Goal: Use online tool/utility: Utilize a website feature to perform a specific function

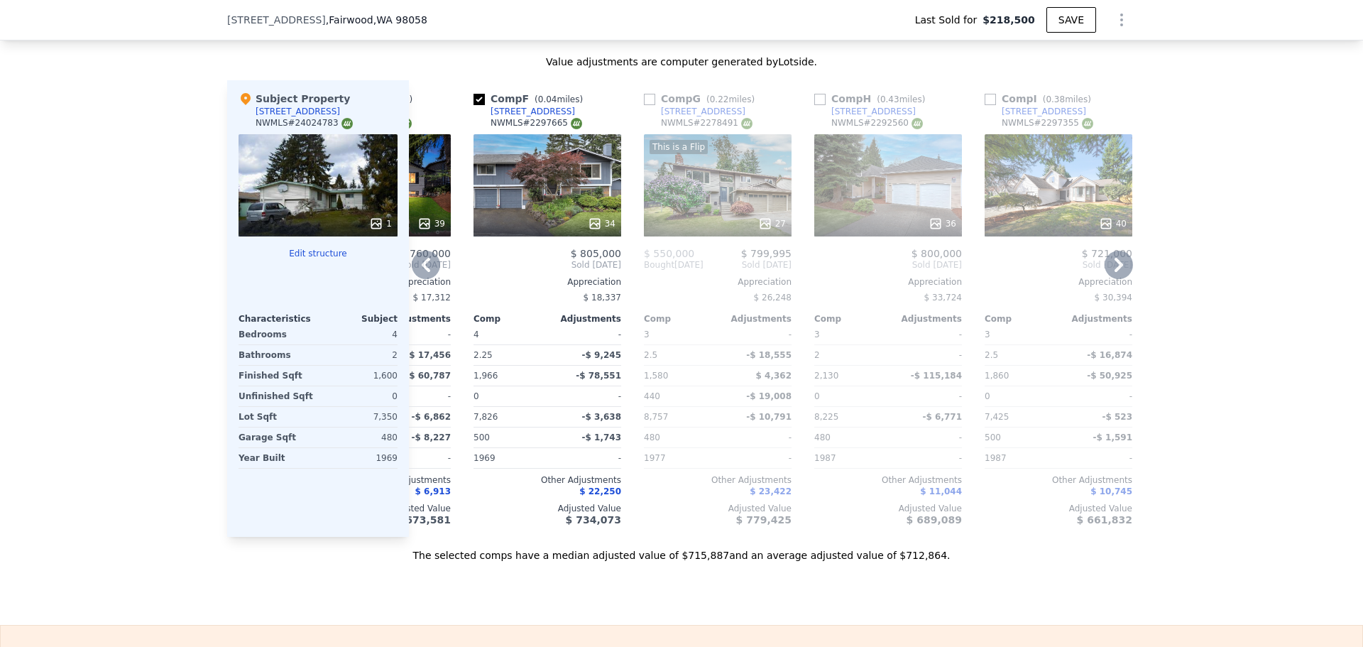
scroll to position [1888, 0]
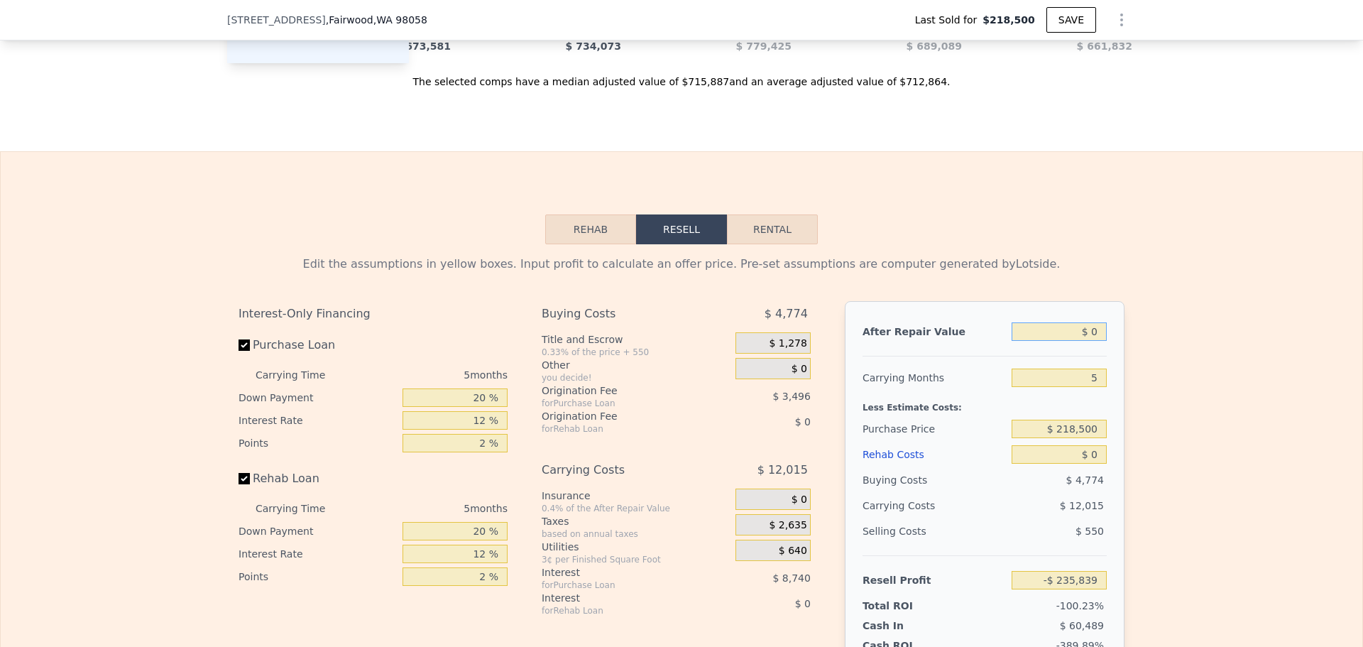
click at [1080, 341] on input "$ 0" at bounding box center [1058, 331] width 95 height 18
type input "$ 575,000"
type input "$ 297,303"
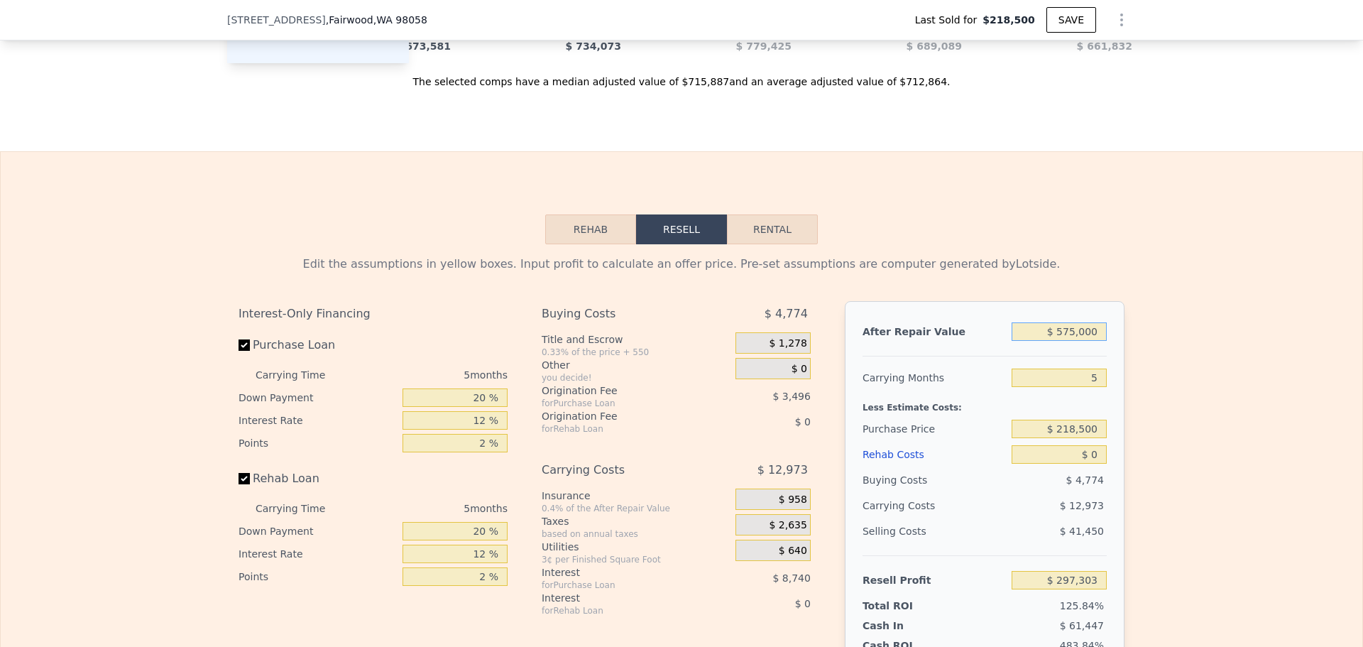
type input "$ 575,000"
click at [1078, 387] on input "5" at bounding box center [1058, 377] width 95 height 18
type input "3"
type input "$ 302,492"
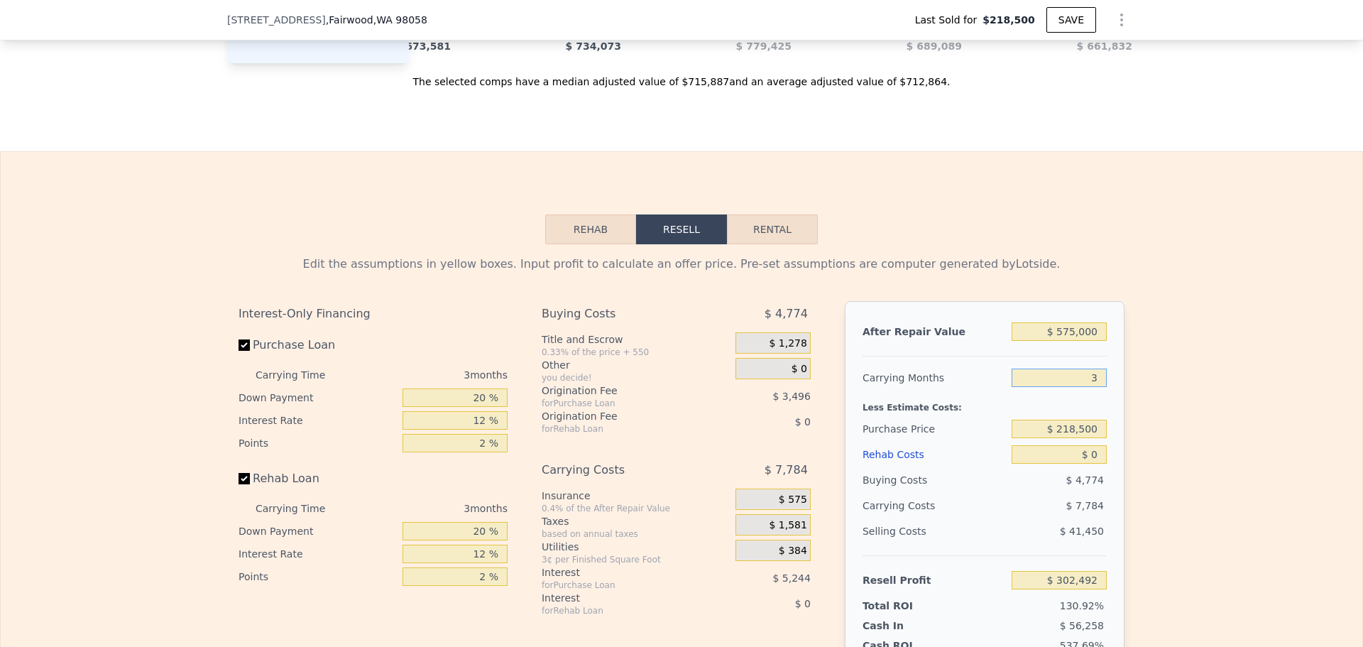
scroll to position [2124, 0]
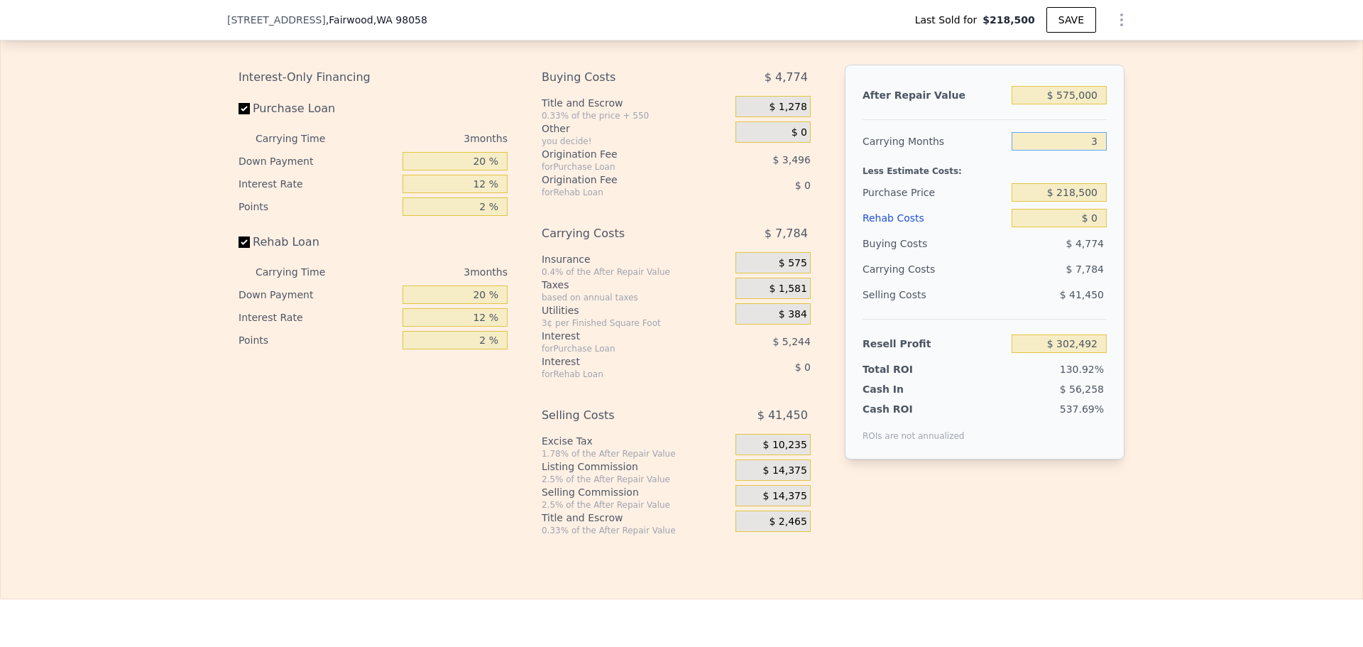
type input "3"
click at [780, 477] on span "$ 14,375" at bounding box center [785, 470] width 44 height 13
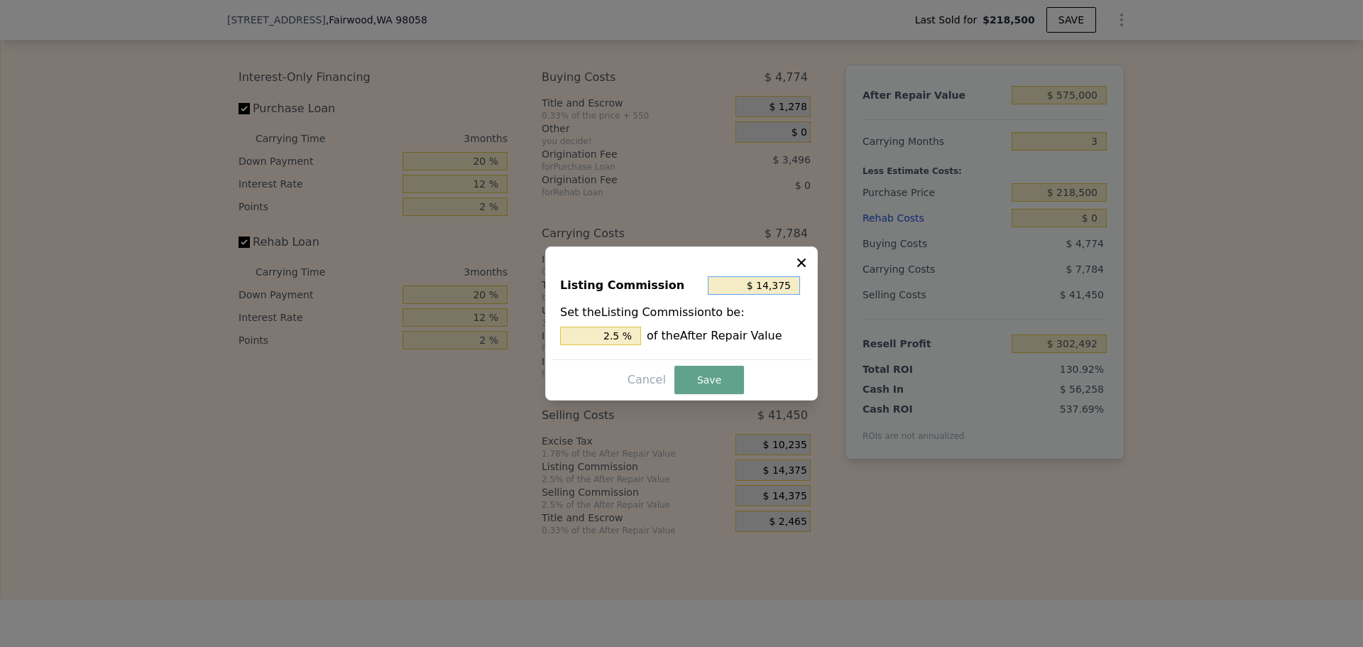
click at [781, 290] on input "$ 14,375" at bounding box center [754, 285] width 92 height 18
type input "$ 1"
type input "0.000 %"
type input "$ 10"
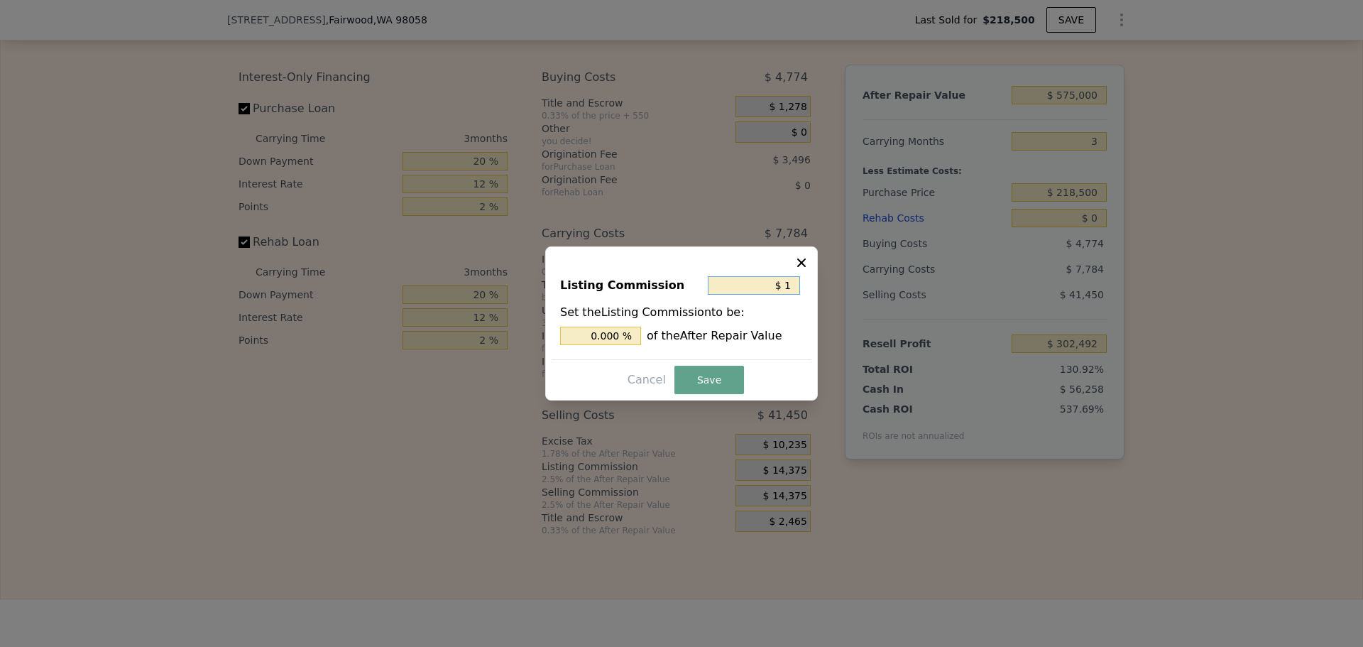
type input "0.002 %"
type input "$ 100"
type input "0.017 %"
type input "$ 1,000"
type input "0.174 %"
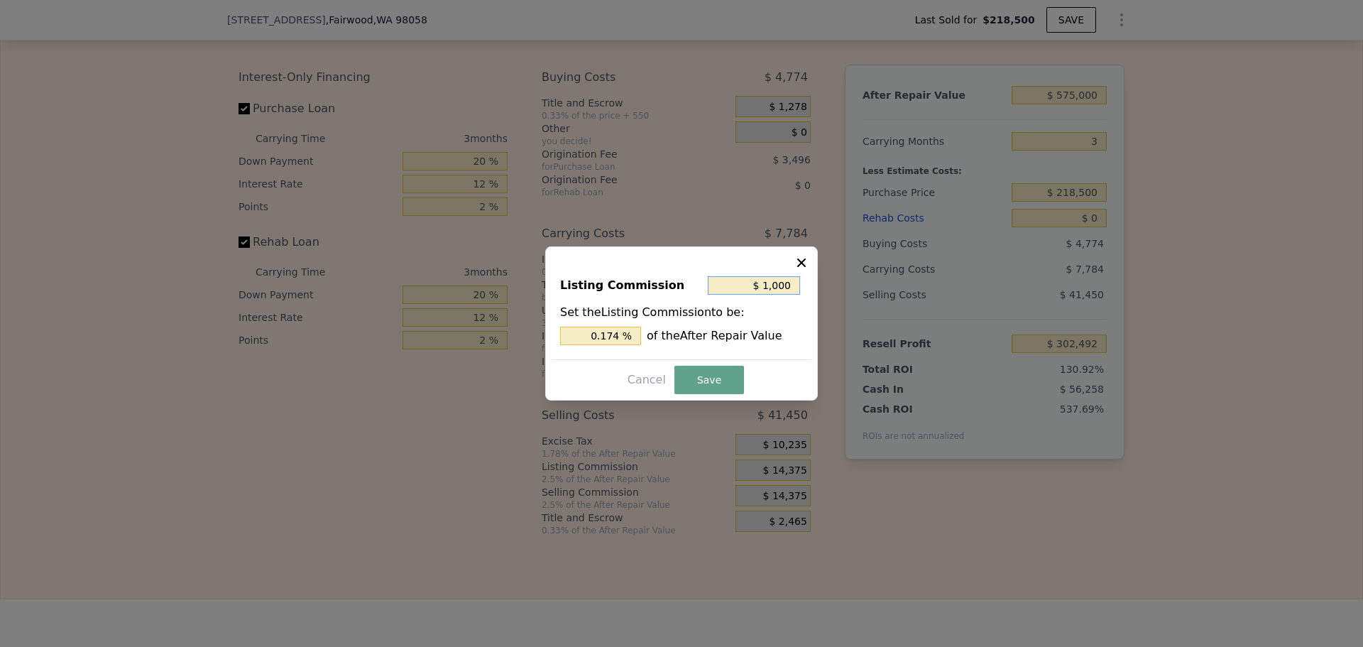
type input "$ 1,000"
click at [717, 381] on button "Save" at bounding box center [709, 380] width 70 height 28
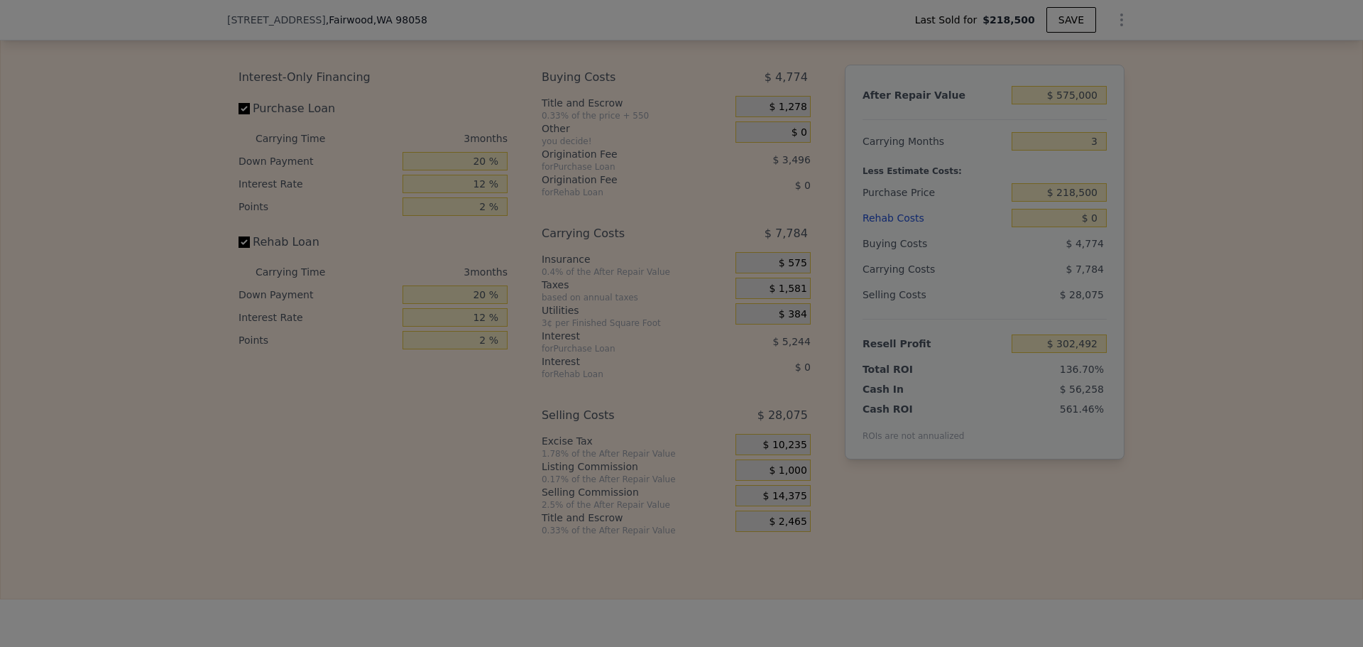
type input "$ 315,867"
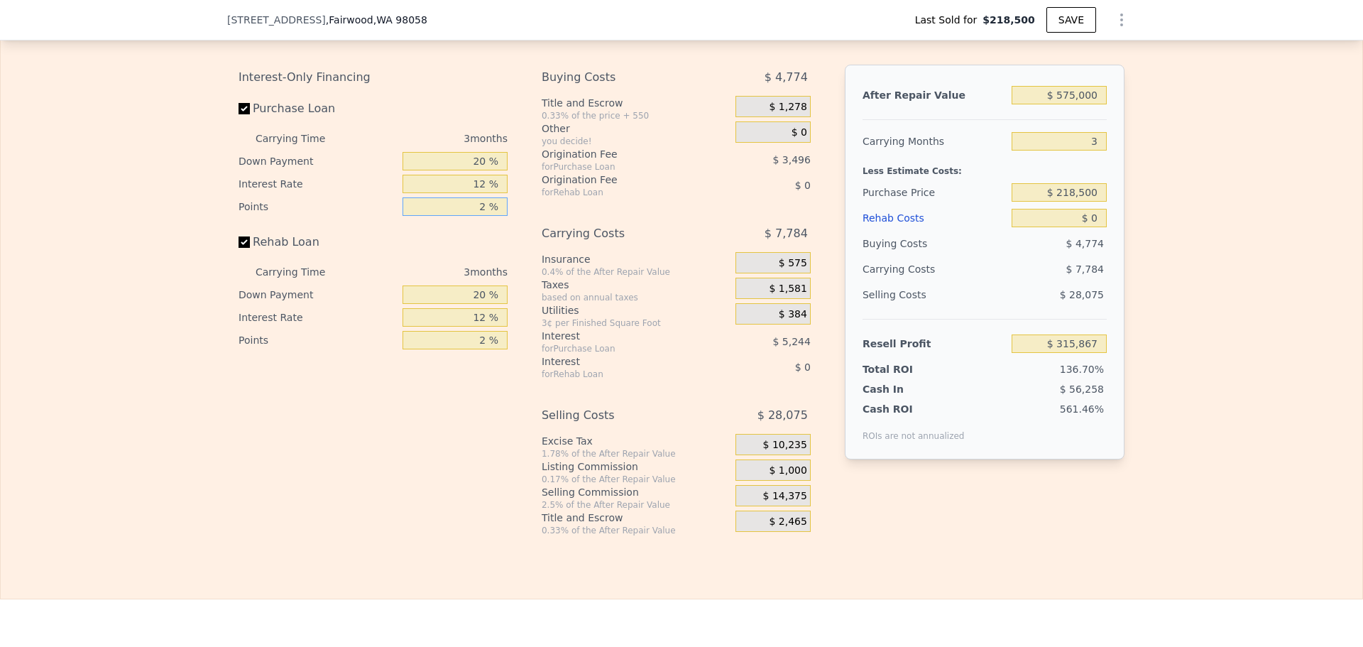
click at [477, 216] on input "2 %" at bounding box center [454, 206] width 105 height 18
type input "1 %"
type input "$ 317,615"
type input "1 %"
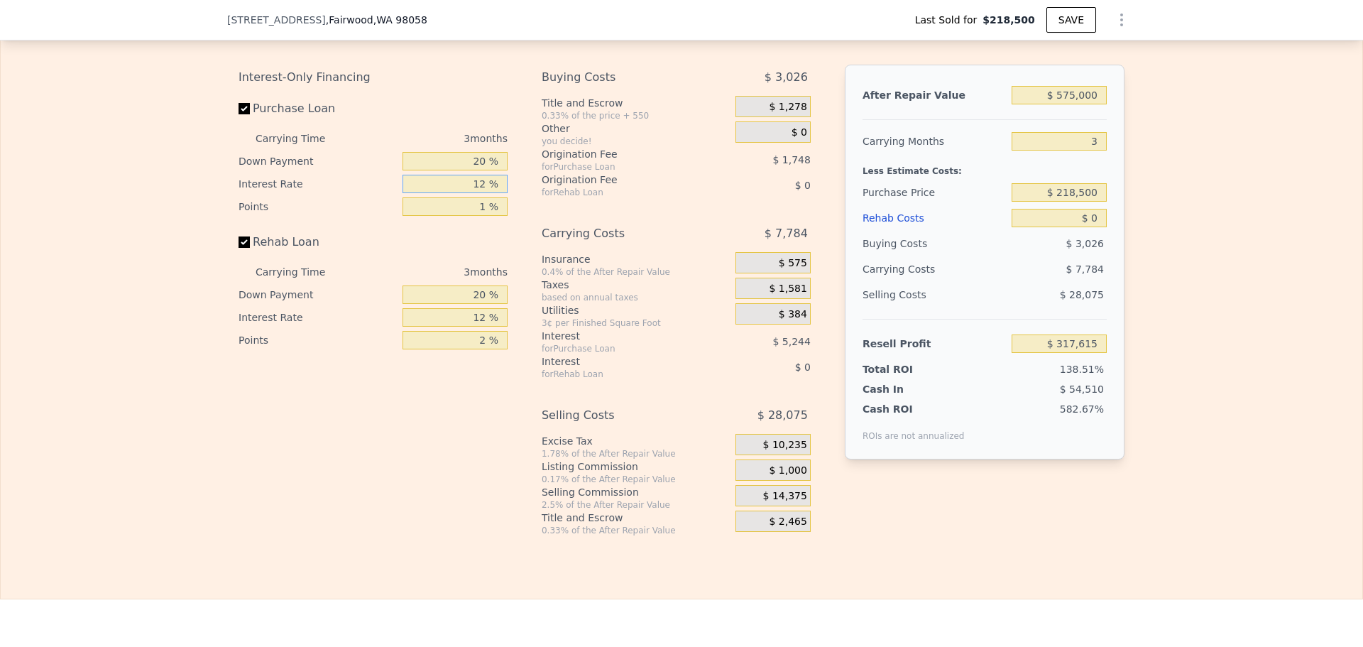
click at [473, 193] on input "12 %" at bounding box center [454, 184] width 105 height 18
type input "1 %"
type input "$ 322,421"
type input "10 %"
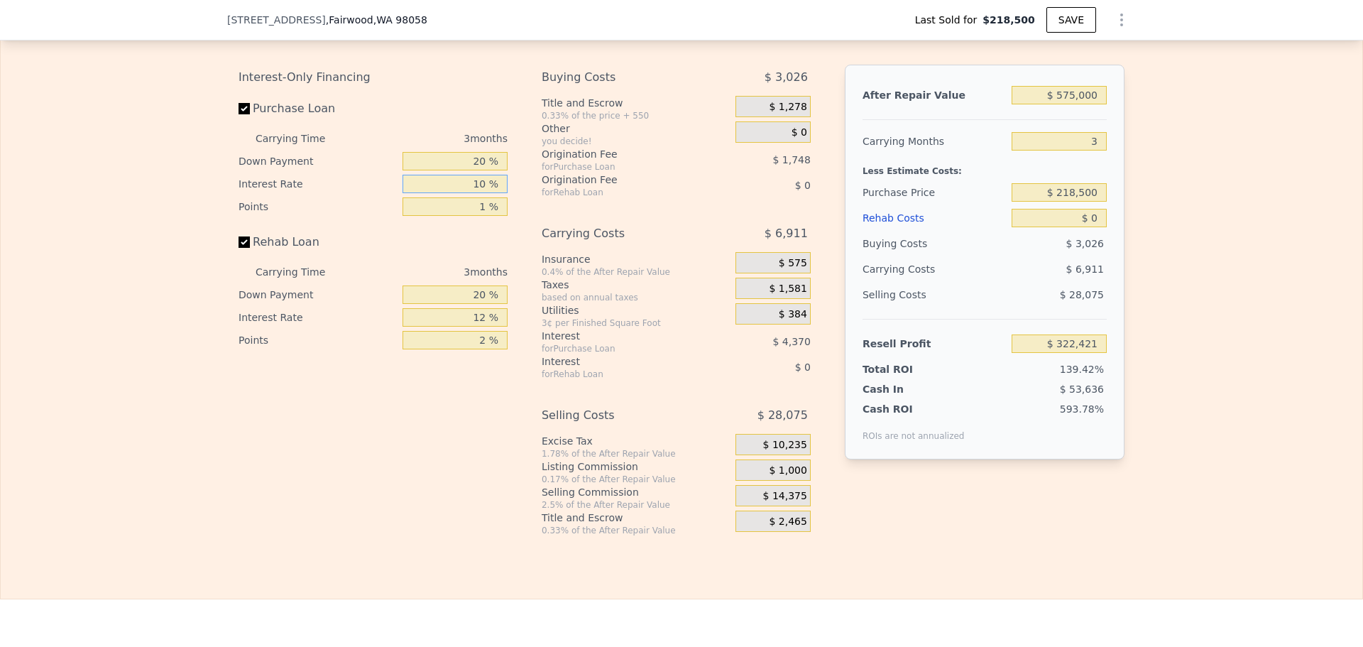
type input "$ 318,488"
type input "10 %"
click at [465, 170] on input "20 %" at bounding box center [454, 161] width 105 height 18
type input "1 %"
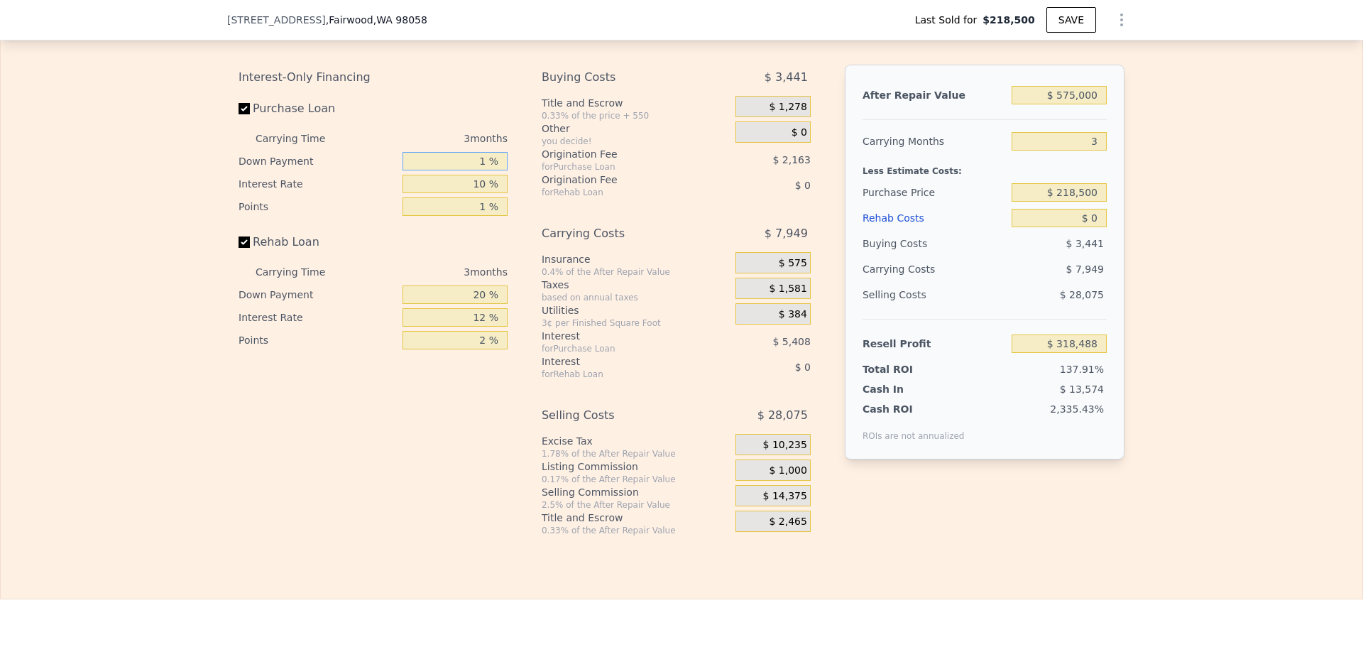
type input "$ 317,035"
type input "10 %"
type input "$ 317,723"
click at [464, 170] on input "10 %" at bounding box center [454, 161] width 105 height 18
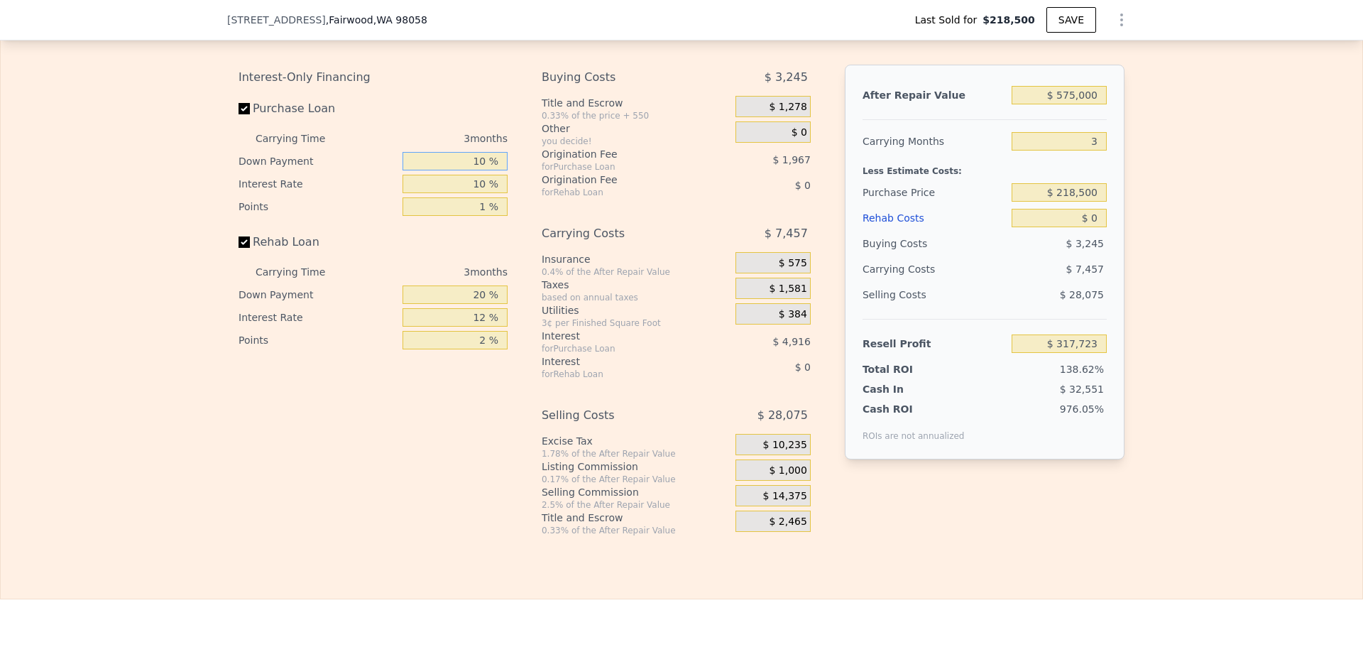
type input "7 %"
type input "$ 317,496"
type input "7 %"
click at [468, 304] on input "20 %" at bounding box center [454, 294] width 105 height 18
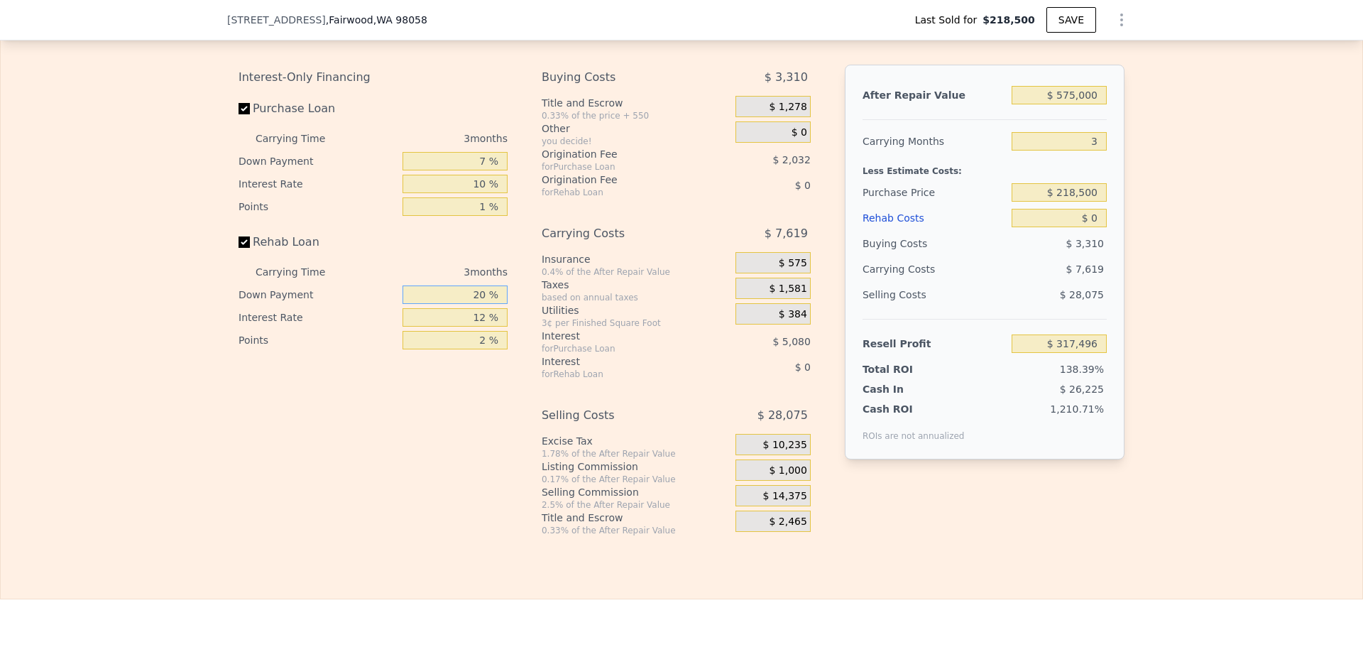
click at [468, 304] on input "20 %" at bounding box center [454, 294] width 105 height 18
type input "0 %"
click at [472, 327] on input "12 %" at bounding box center [454, 317] width 105 height 18
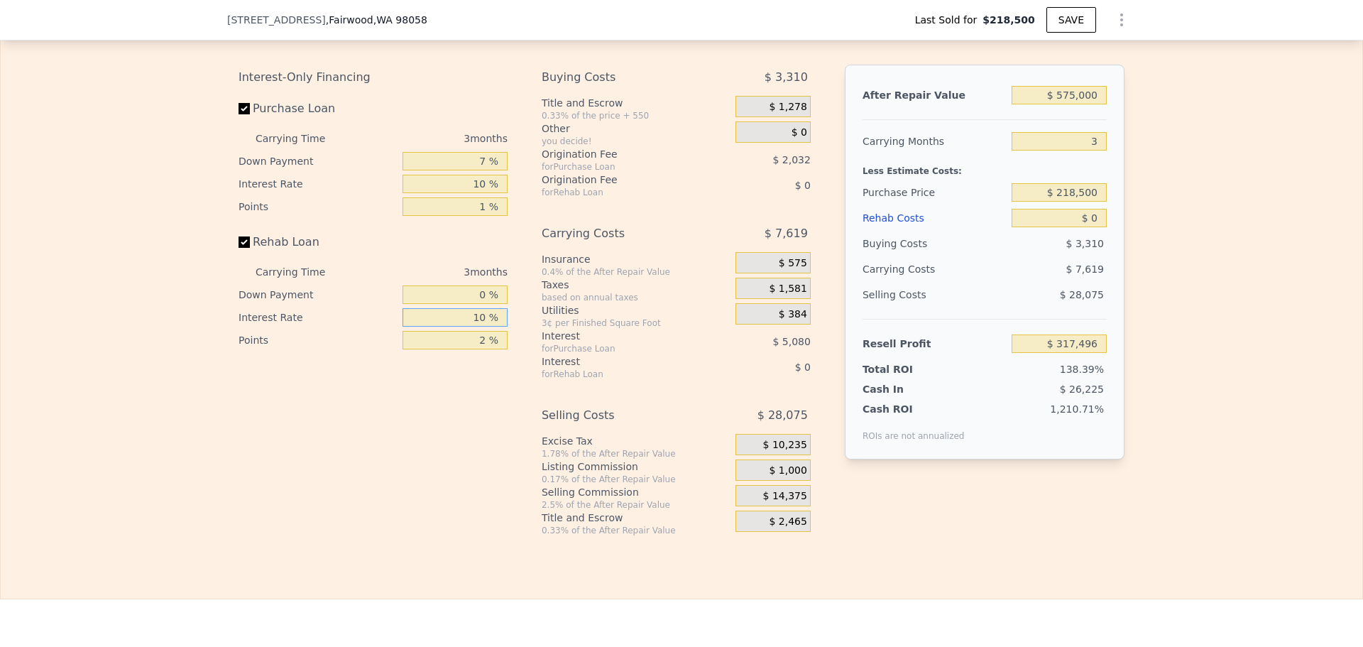
type input "10 %"
click at [471, 349] on input "2 %" at bounding box center [454, 340] width 105 height 18
type input "1 %"
click at [937, 307] on div "Selling Costs" at bounding box center [933, 295] width 143 height 26
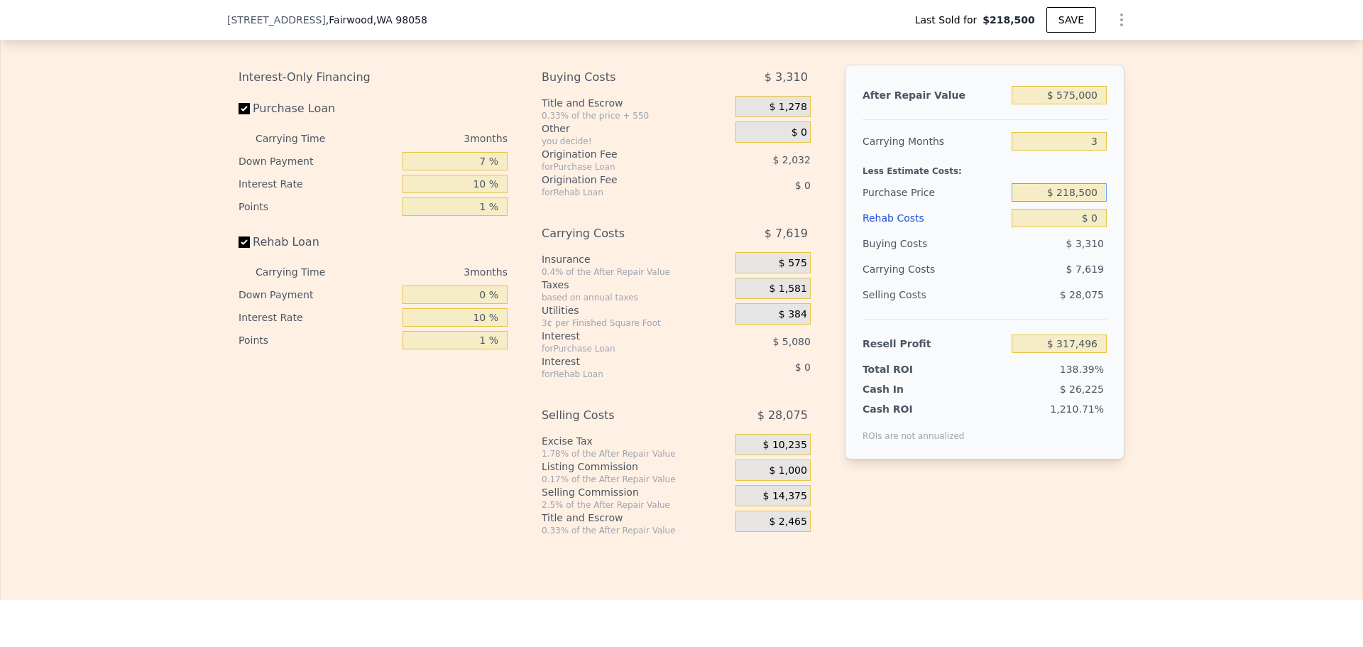
click at [1080, 202] on input "$ 218,500" at bounding box center [1058, 192] width 95 height 18
type input "$ 460,000"
click at [962, 307] on div "Selling Costs" at bounding box center [933, 295] width 143 height 26
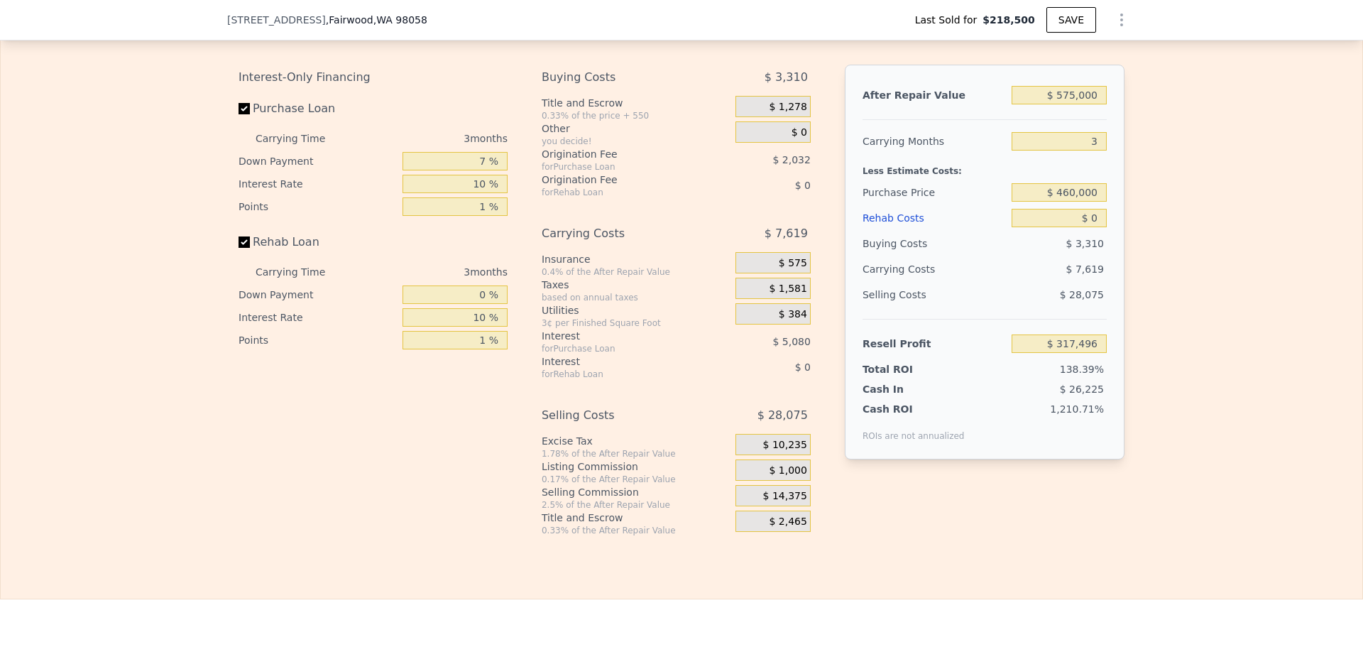
type input "$ 67,330"
click at [1093, 227] on input "$ 0" at bounding box center [1058, 218] width 95 height 18
type input "$ 4"
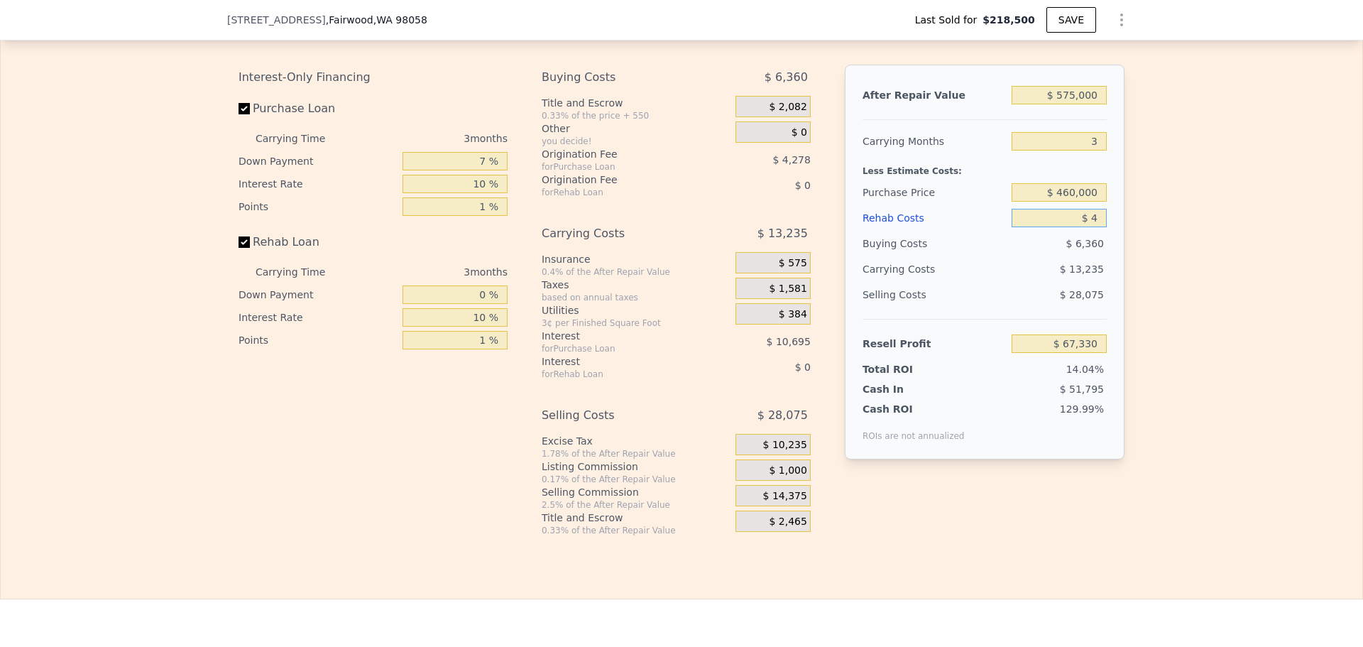
type input "$ 67,326"
type input "$ 40"
type input "$ 67,290"
type input "$ 40,000"
type input "$ 25,931"
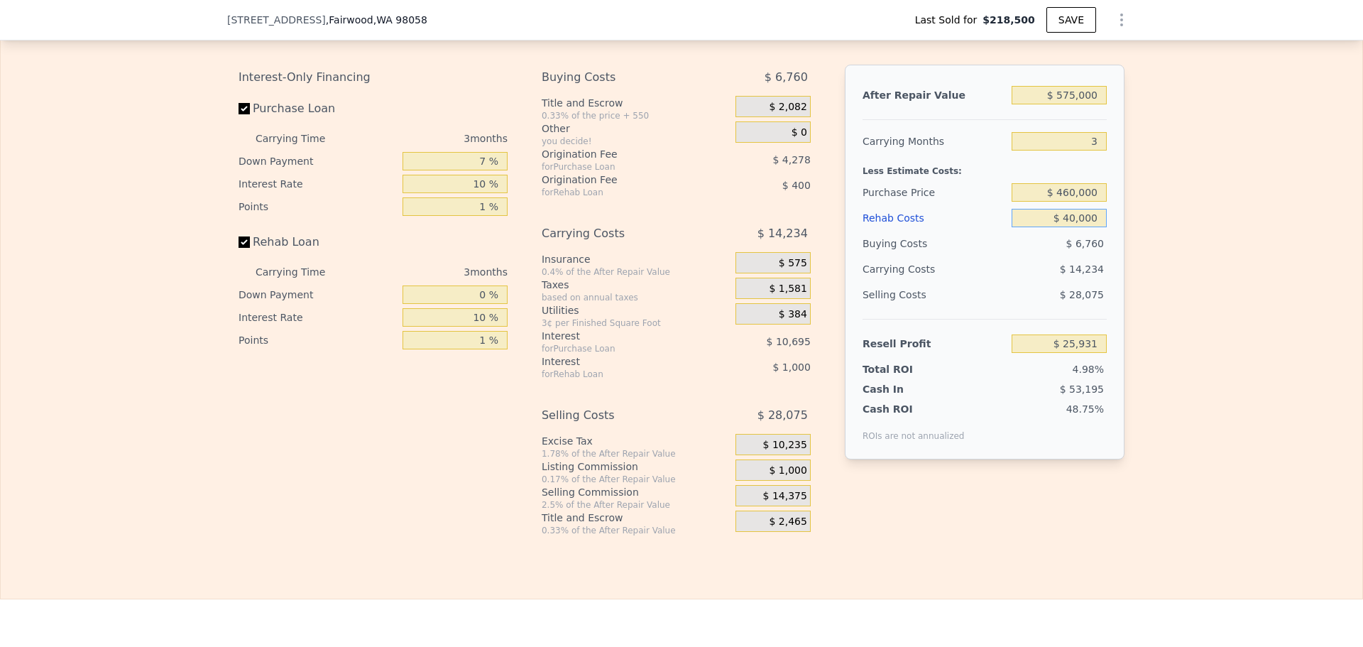
type input "$ 40,000"
click at [979, 307] on div "Selling Costs" at bounding box center [933, 295] width 143 height 26
click at [986, 282] on div "$ 14,234" at bounding box center [1032, 269] width 150 height 26
drag, startPoint x: 986, startPoint y: 295, endPoint x: 922, endPoint y: 206, distance: 109.9
click at [922, 205] on div "Purchase Price" at bounding box center [933, 193] width 143 height 26
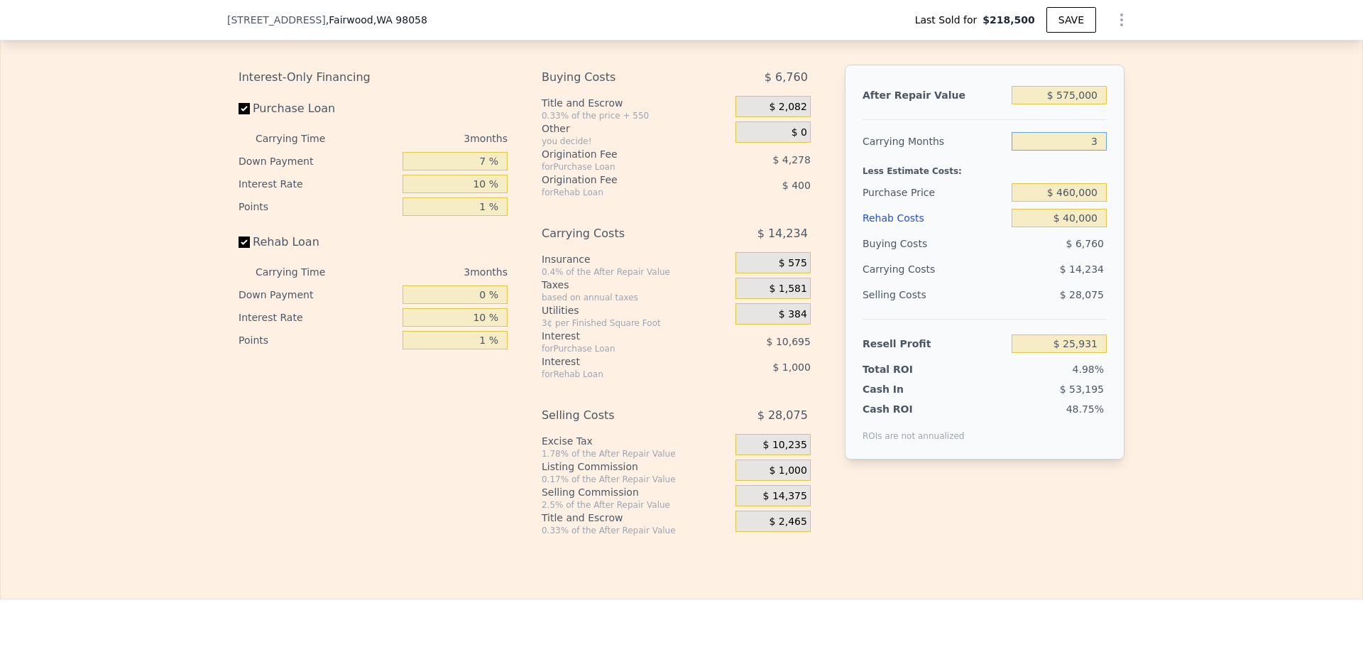
click at [1090, 150] on input "3" at bounding box center [1058, 141] width 95 height 18
type input "2"
type input "$ 30,676"
type input "2"
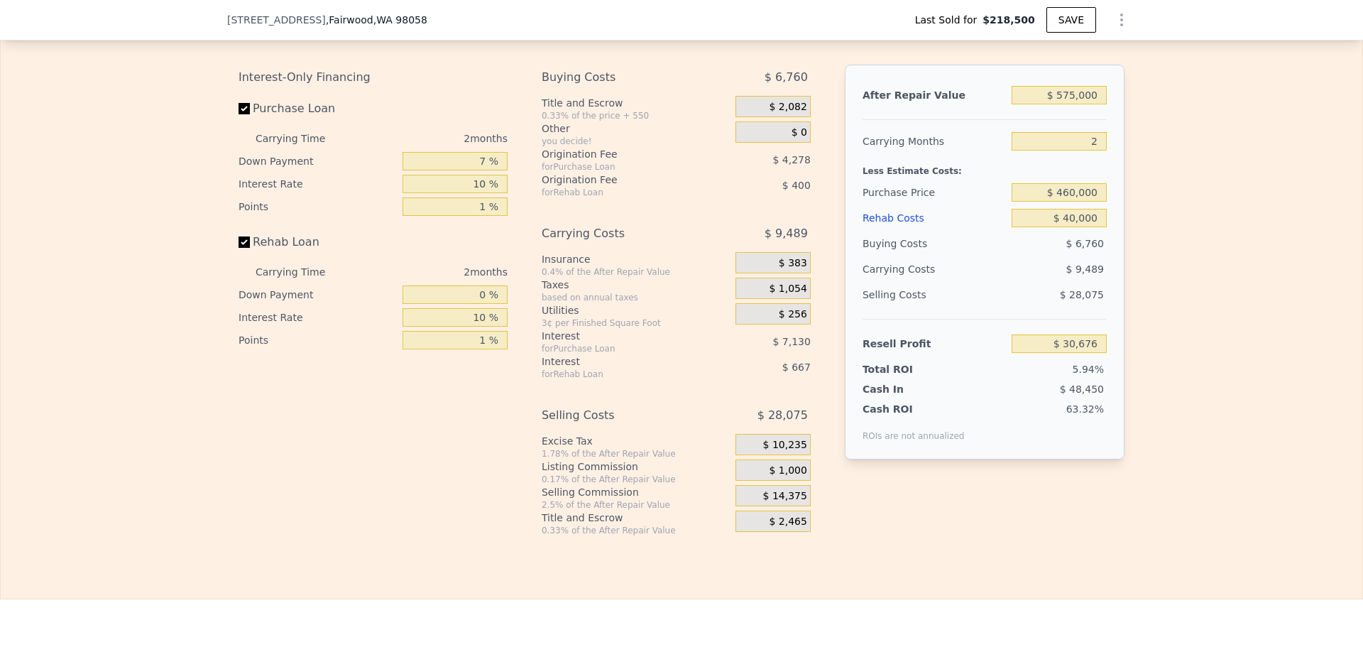
click at [923, 231] on div "Rehab Costs" at bounding box center [933, 218] width 143 height 26
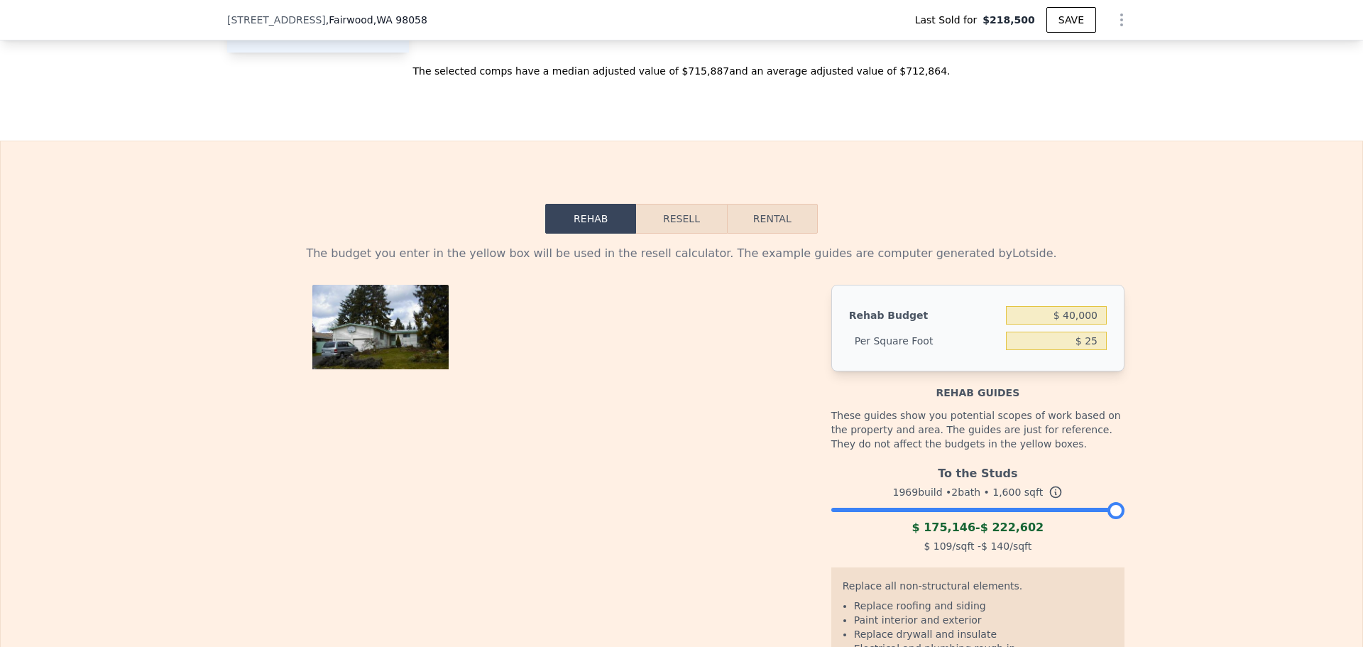
scroll to position [1888, 0]
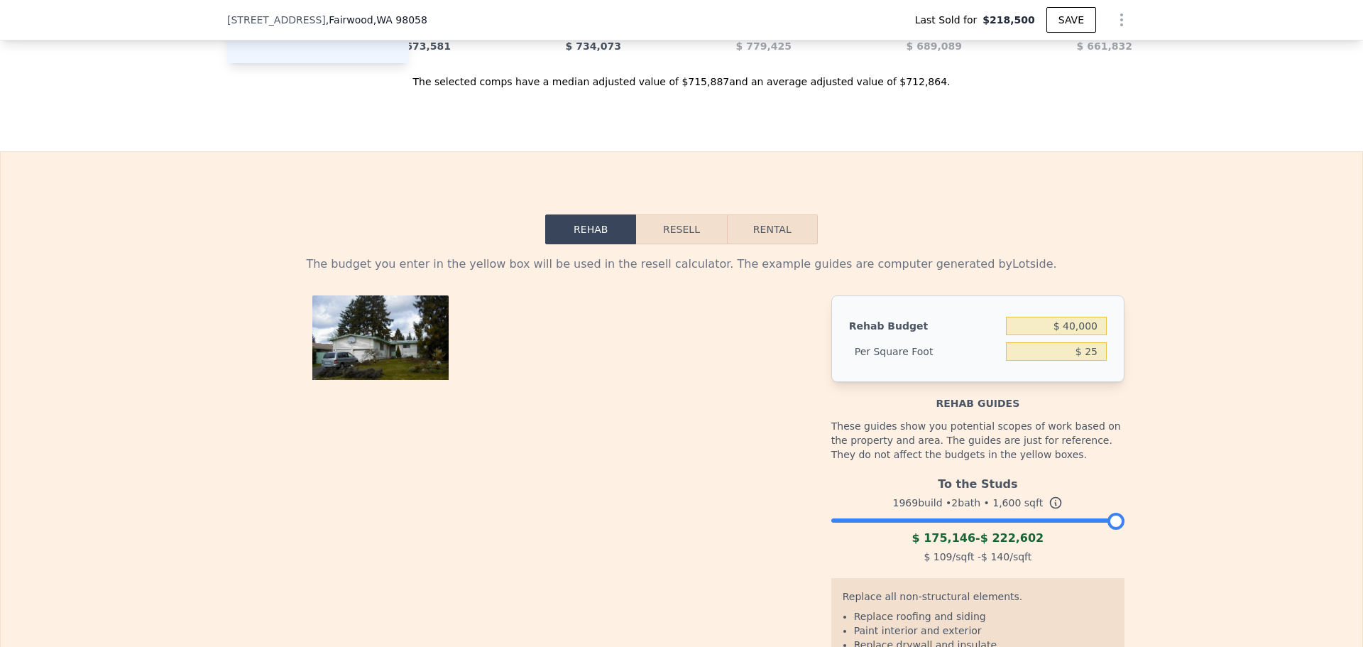
click at [699, 244] on button "Resell" at bounding box center [681, 229] width 90 height 30
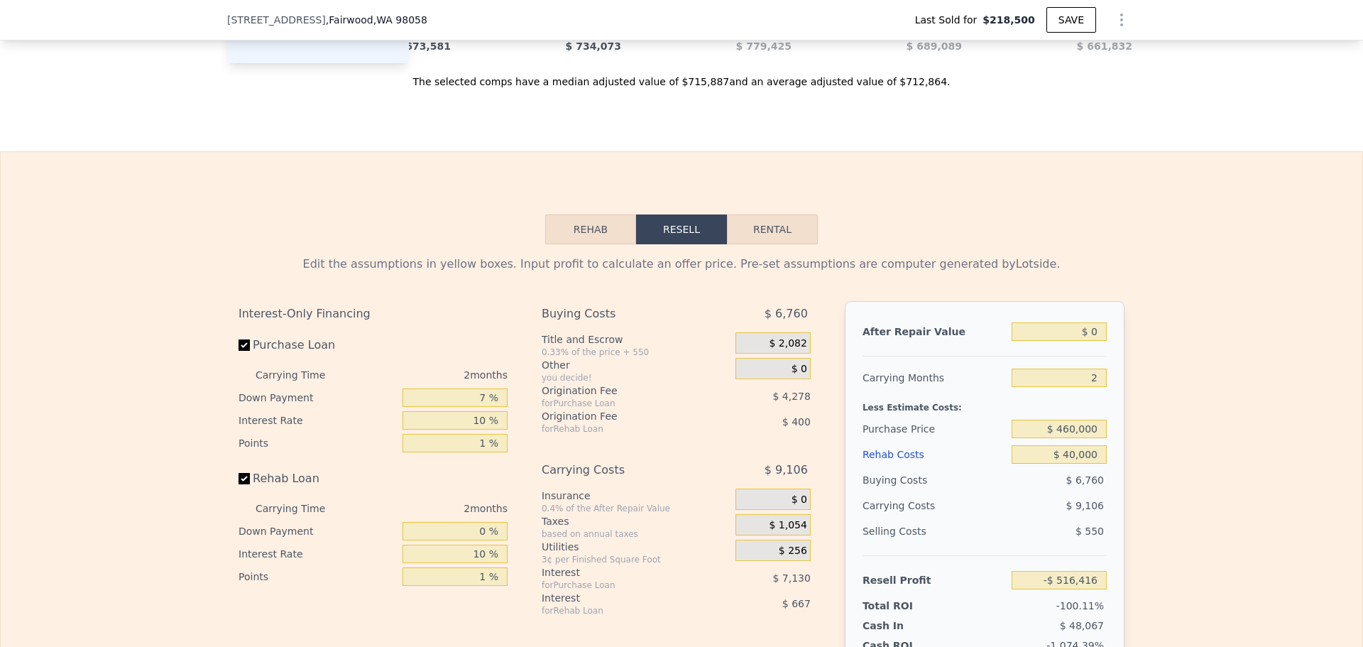
scroll to position [2124, 0]
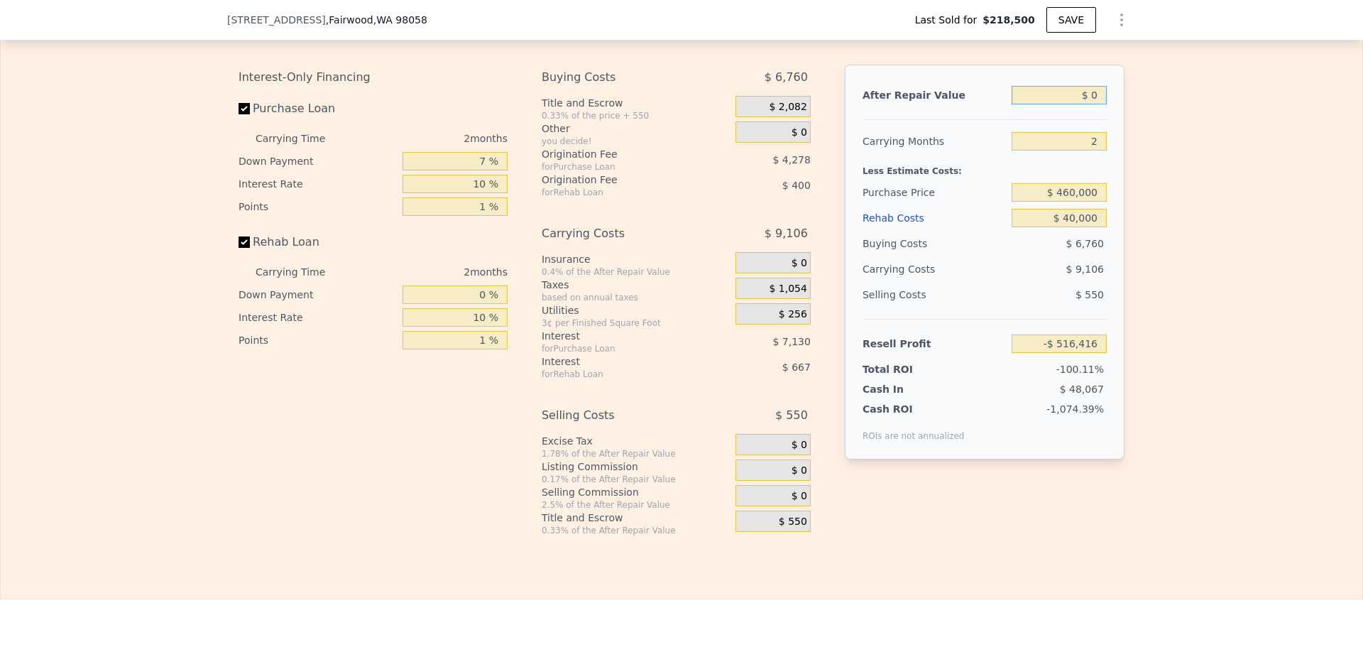
click at [1077, 104] on input "$ 0" at bounding box center [1058, 95] width 95 height 18
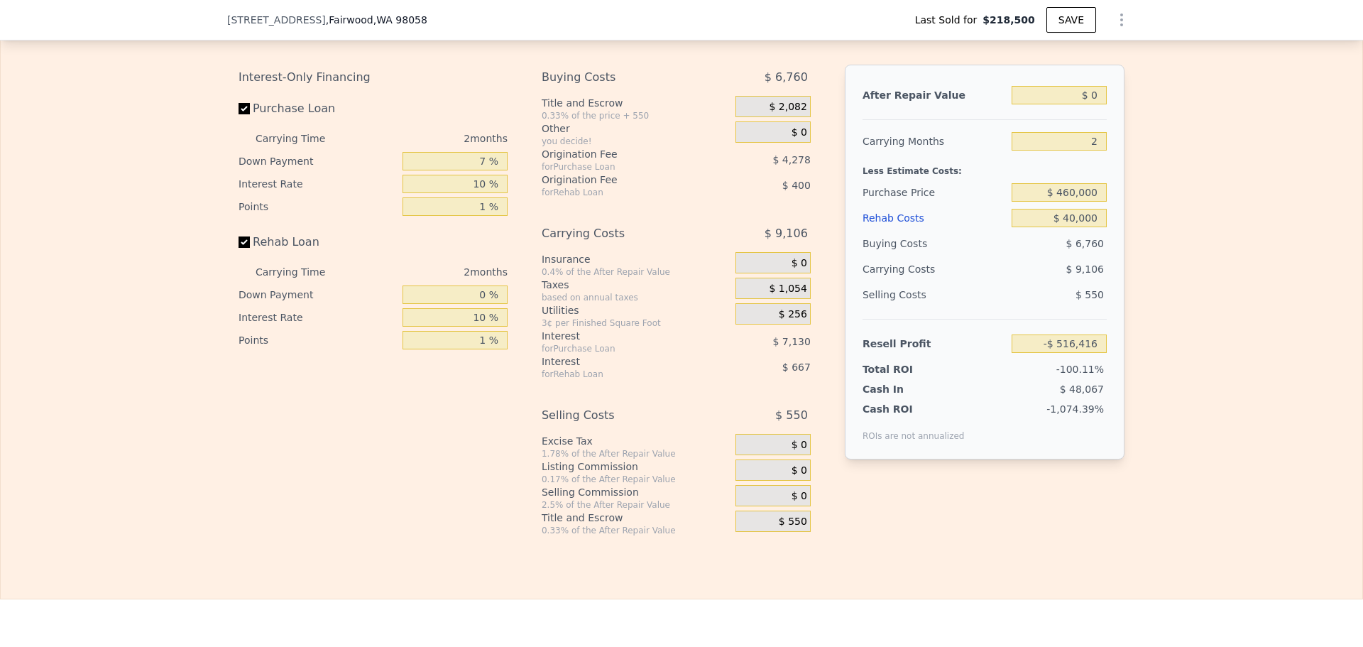
drag, startPoint x: 1118, startPoint y: 114, endPoint x: 1087, endPoint y: 116, distance: 31.3
click at [1087, 116] on div "After Repair Value $ 0 Carrying Months 2 Less Estimate Costs: Purchase Price $ …" at bounding box center [985, 262] width 280 height 395
drag, startPoint x: 1099, startPoint y: 116, endPoint x: 1050, endPoint y: 123, distance: 50.2
click at [1050, 104] on input "$ 0" at bounding box center [1058, 95] width 95 height 18
type input "$ 5"
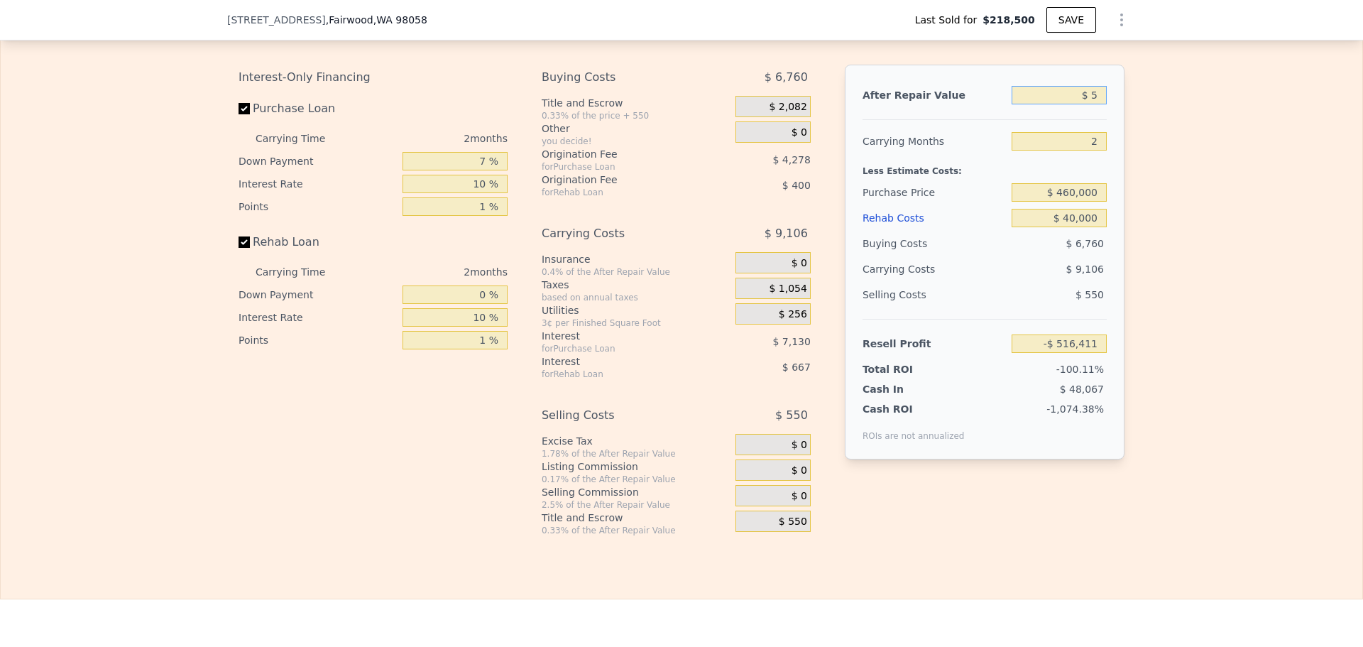
type input "-$ 516,411"
type input "$ 57"
type input "-$ 516,361"
type input "$ 575"
type input "-$ 515,868"
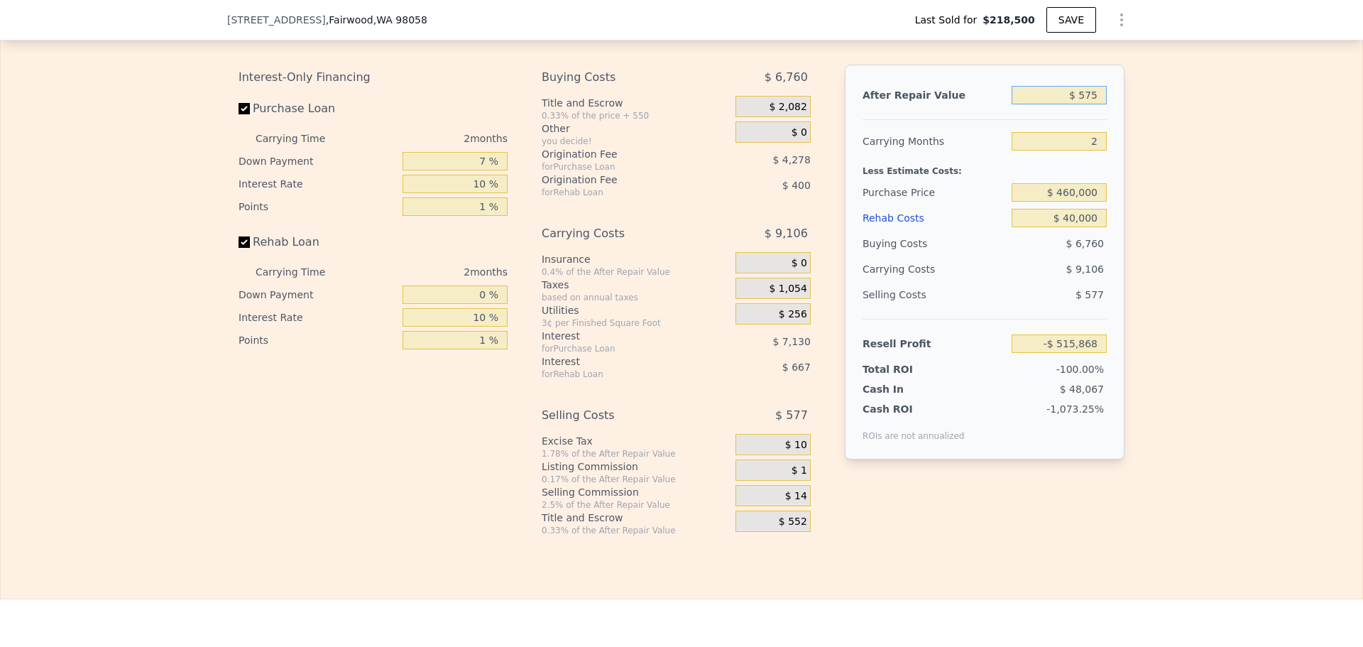
type input "$ 5,750"
type input "-$ 510,945"
type input "$ 575,000"
type input "$ 30,676"
click at [938, 319] on div "Selling Costs $ 28,075" at bounding box center [984, 300] width 244 height 37
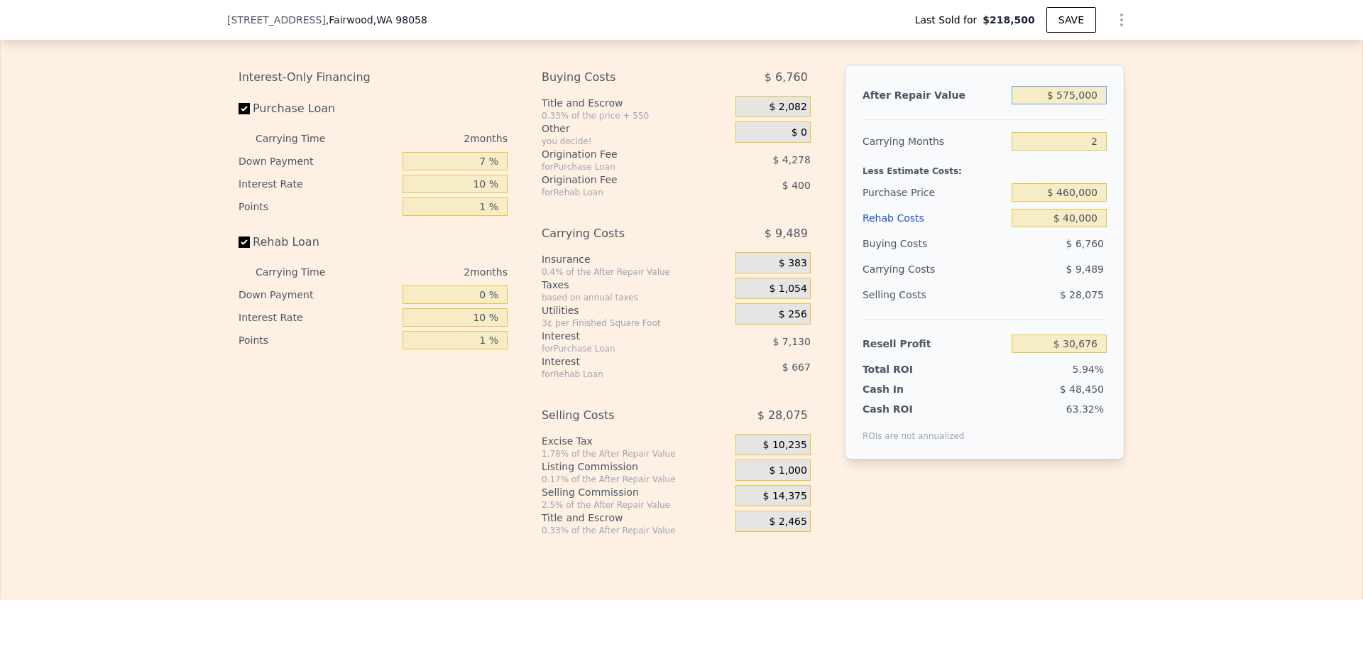
click at [1080, 104] on input "$ 575,000" at bounding box center [1058, 95] width 95 height 18
type input "$ 5"
type input "-$ 516,411"
type input "$ 58"
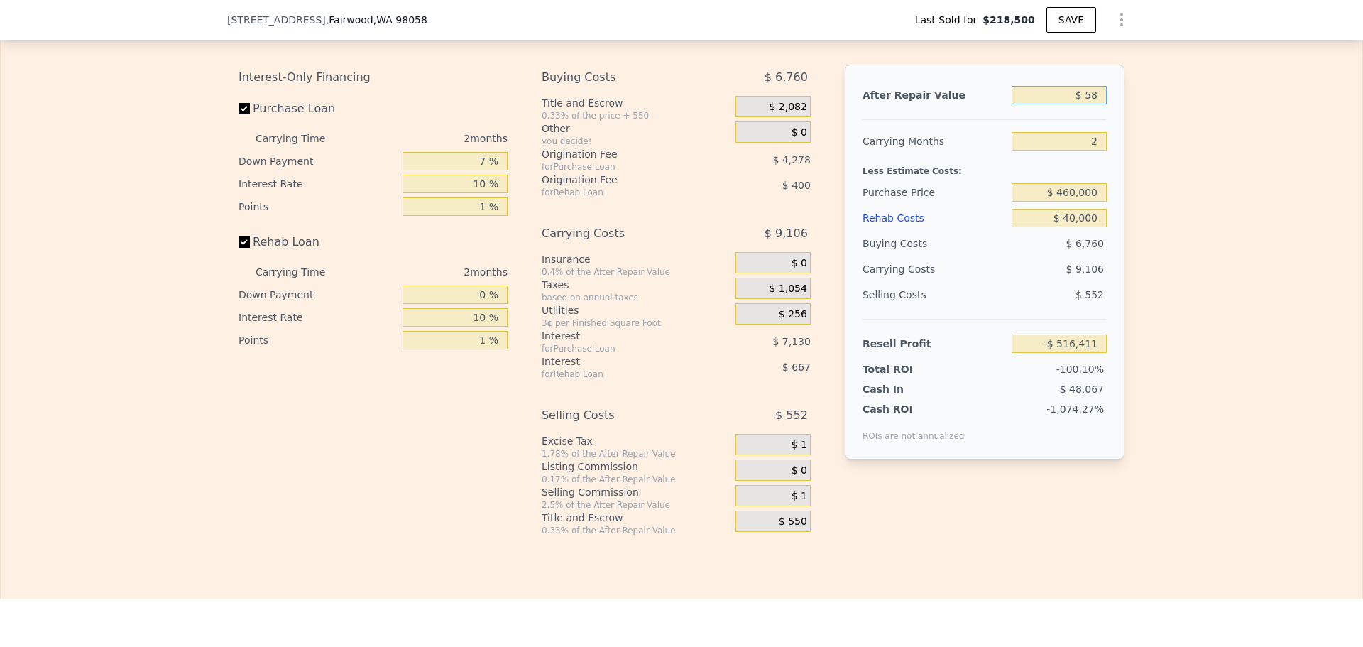
type input "-$ 516,360"
type input "$ 585"
type input "-$ 515,859"
type input "$ 585,000"
type input "$ 40,191"
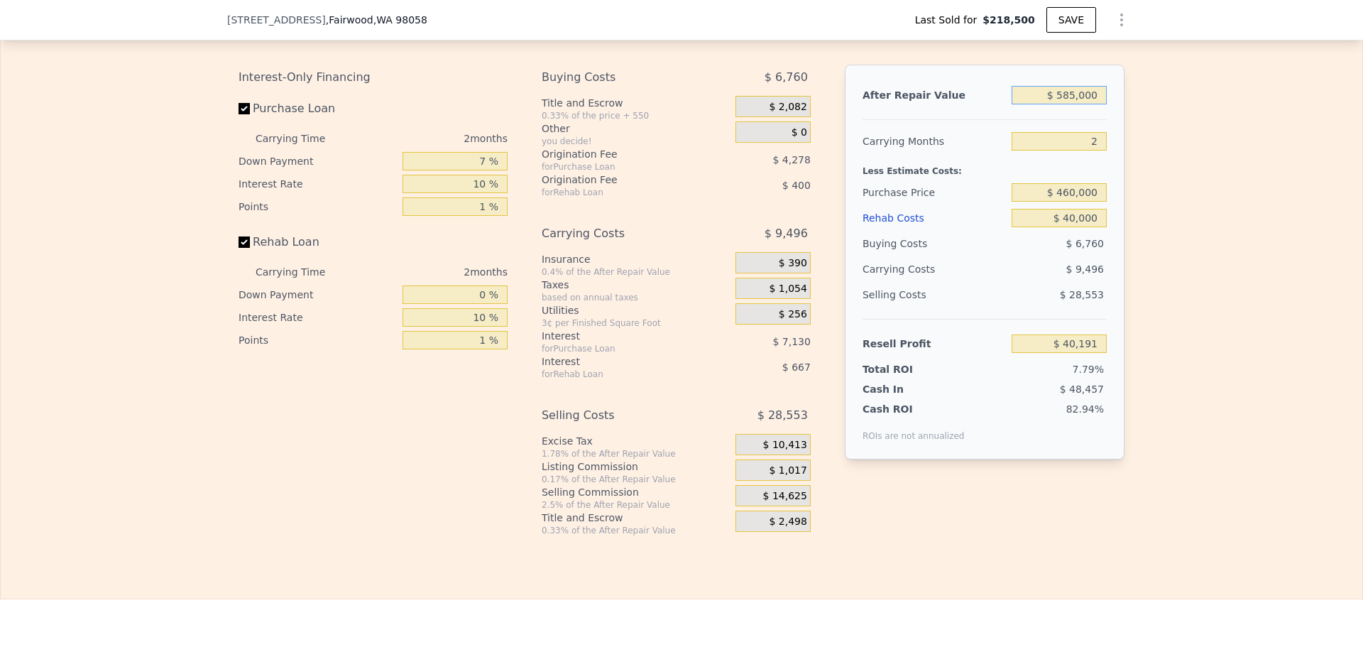
type input "$ 585,000"
click at [884, 231] on div "Rehab Costs" at bounding box center [933, 218] width 143 height 26
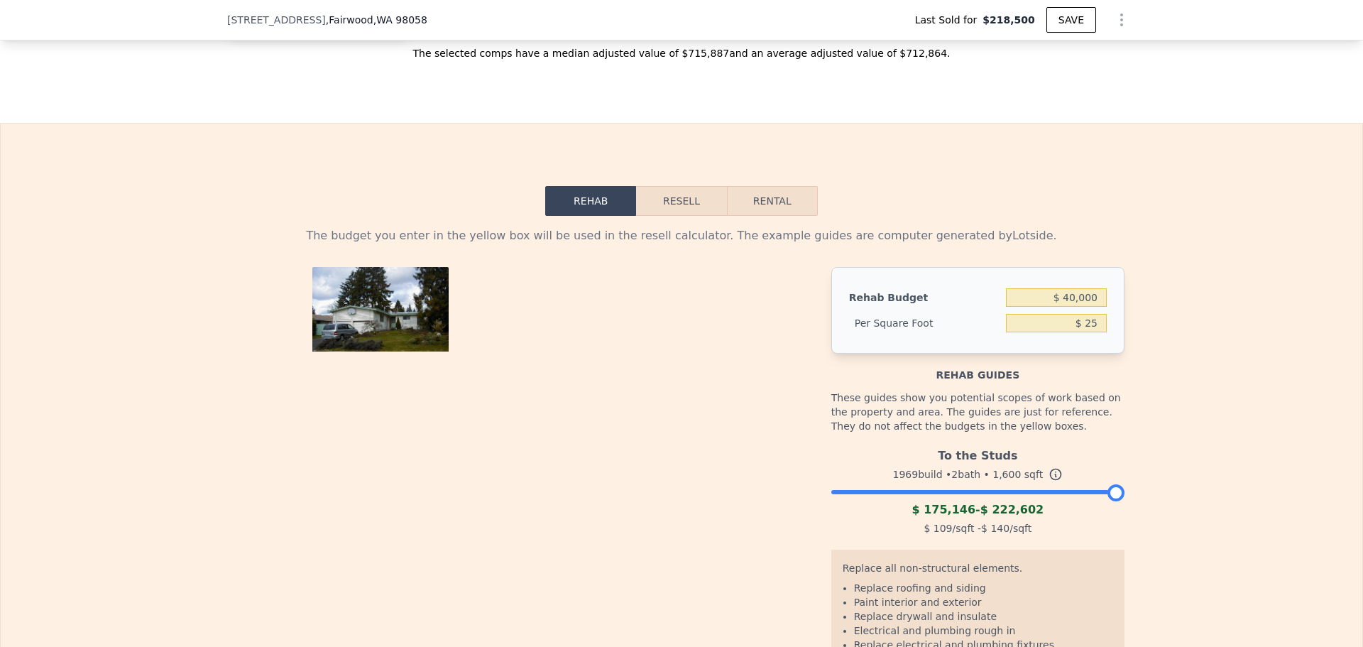
scroll to position [1888, 0]
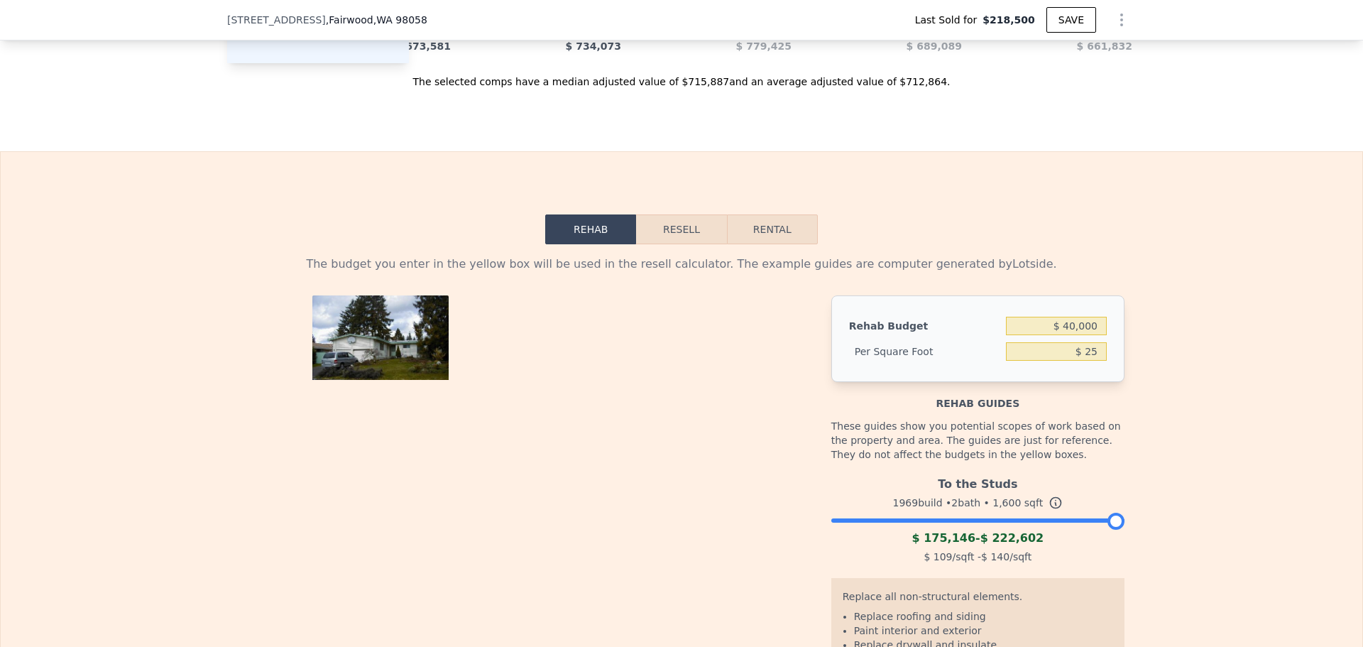
click at [691, 244] on button "Resell" at bounding box center [681, 229] width 90 height 30
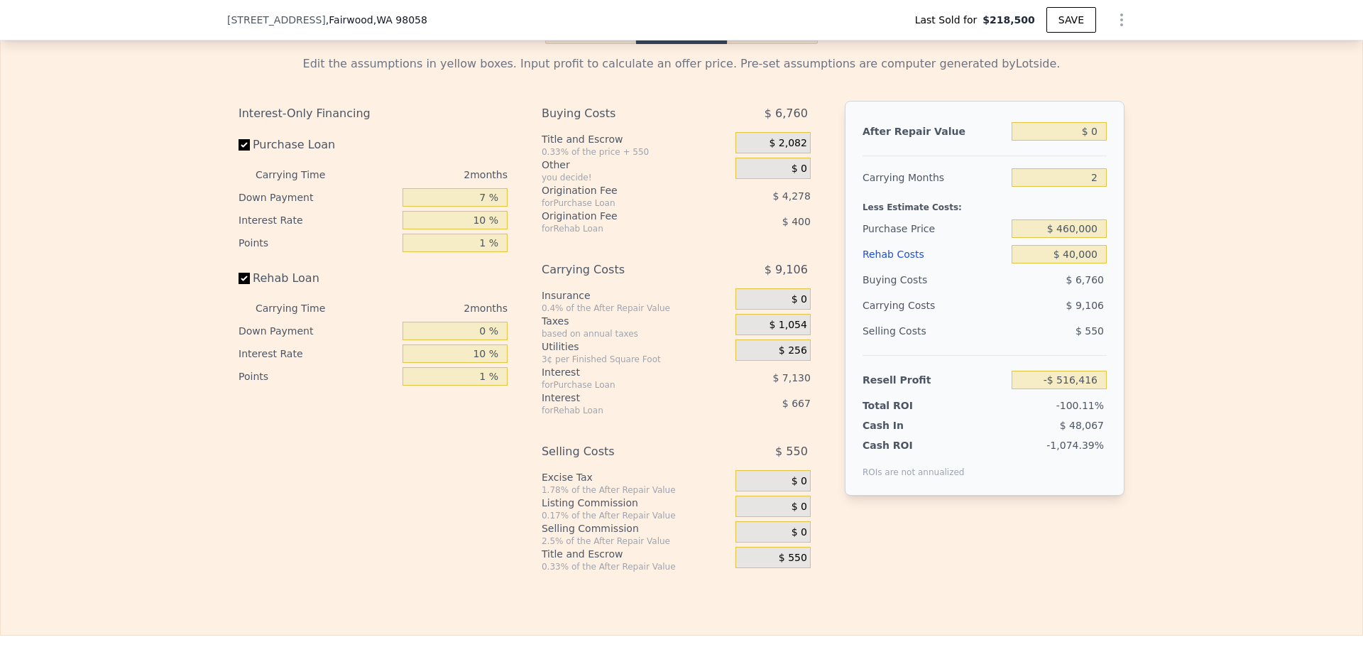
scroll to position [2124, 0]
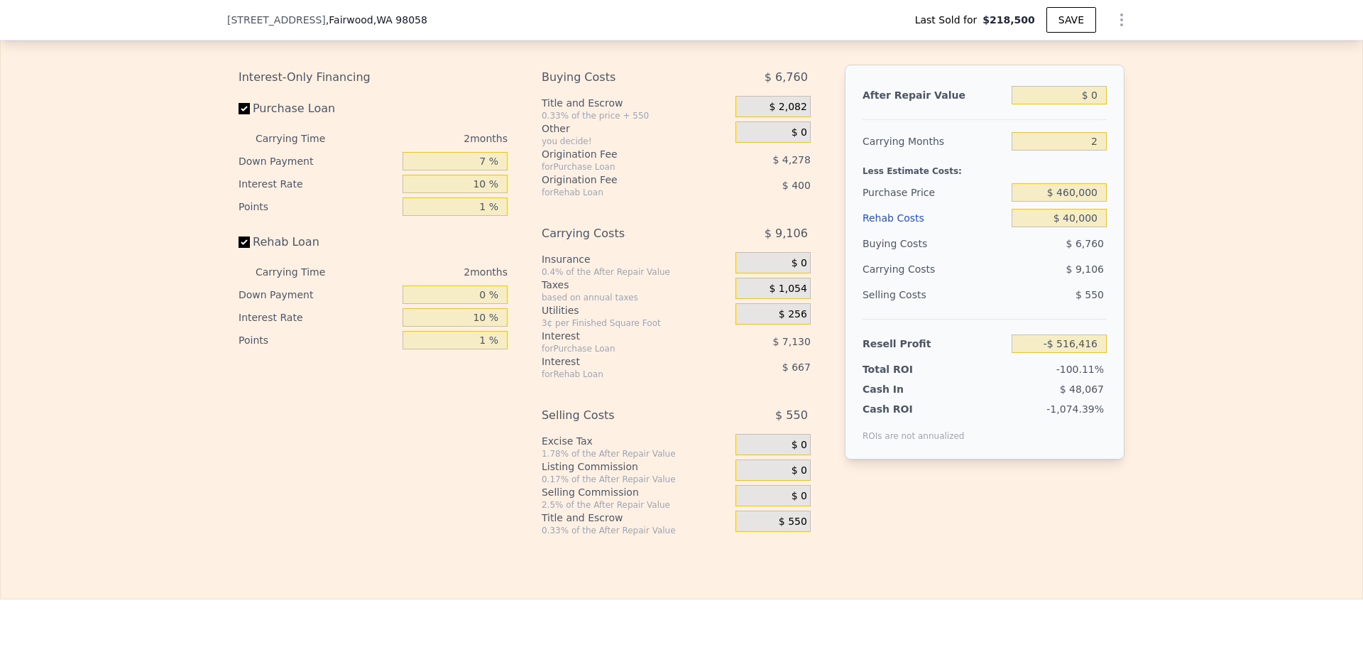
click at [951, 305] on div "Selling Costs" at bounding box center [933, 295] width 143 height 26
click at [1063, 104] on input "$ 0" at bounding box center [1058, 95] width 95 height 18
type input "$ 575"
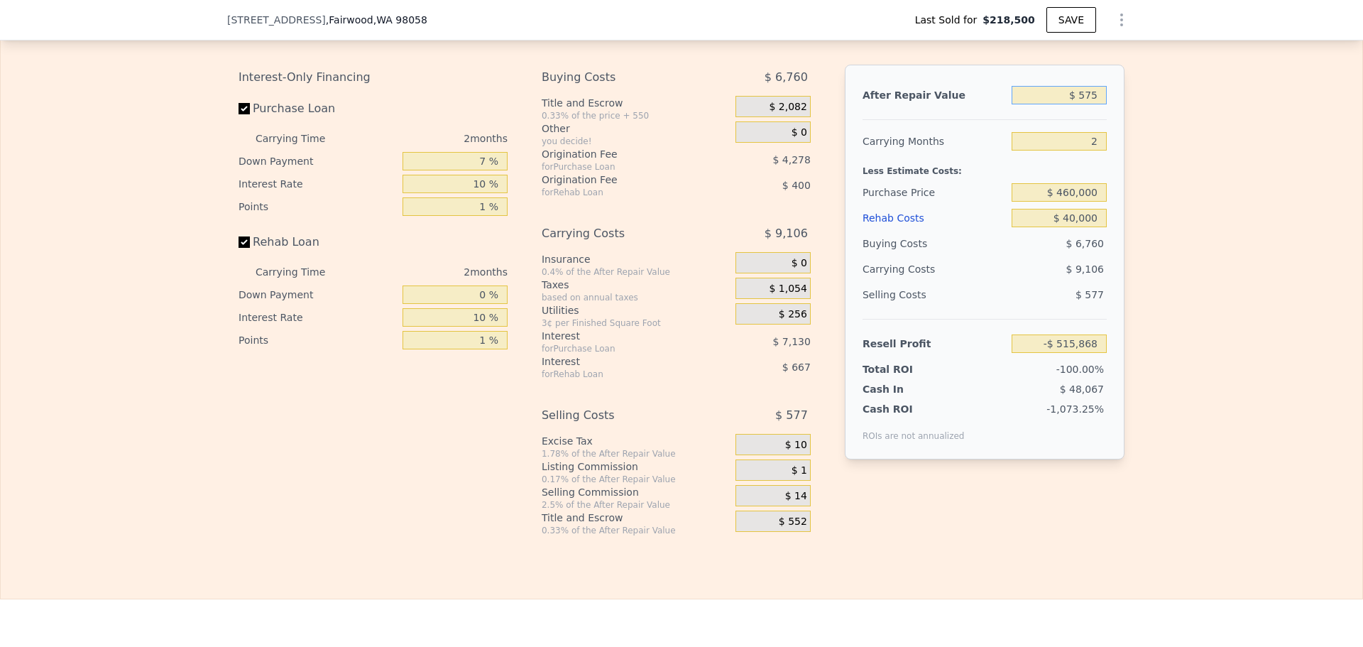
type input "-$ 515,868"
type input "$ 575,000"
type input "$ 30,676"
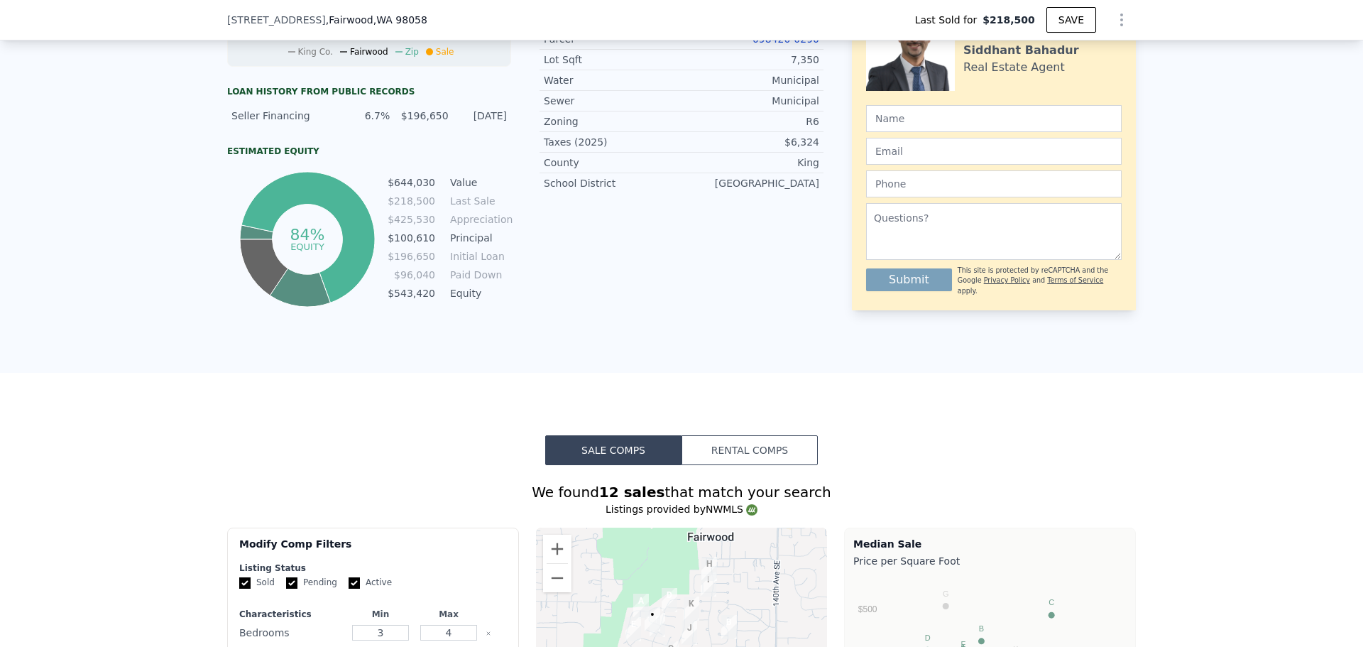
scroll to position [468, 0]
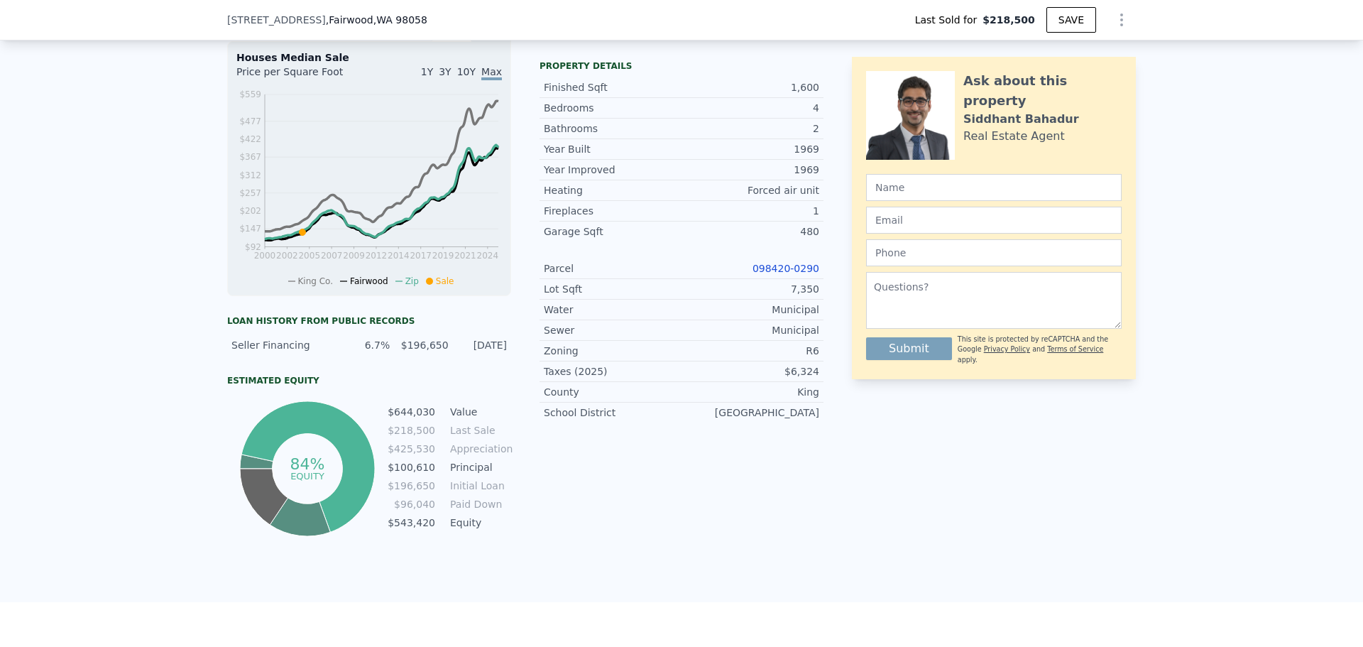
click at [796, 274] on link "098420-0290" at bounding box center [785, 268] width 67 height 11
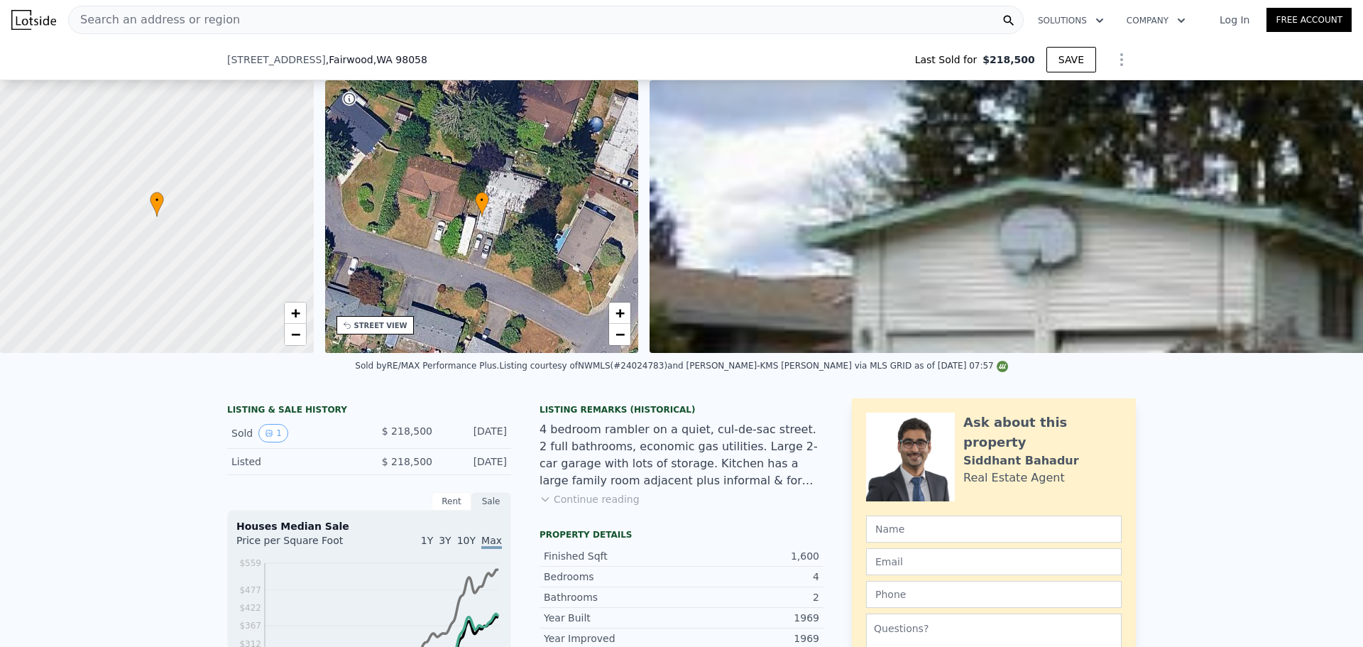
type input "$ 706,000"
type input "5"
type input "$ 0"
type input "$ 418,766"
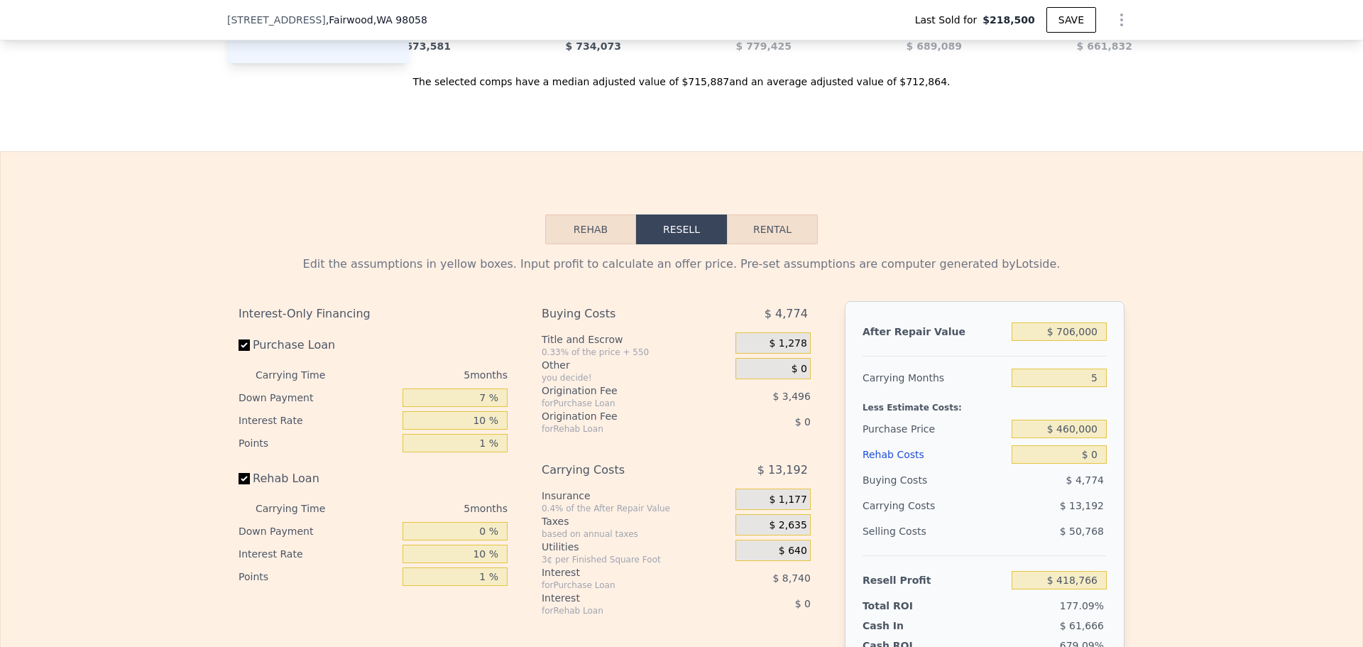
scroll to position [2124, 0]
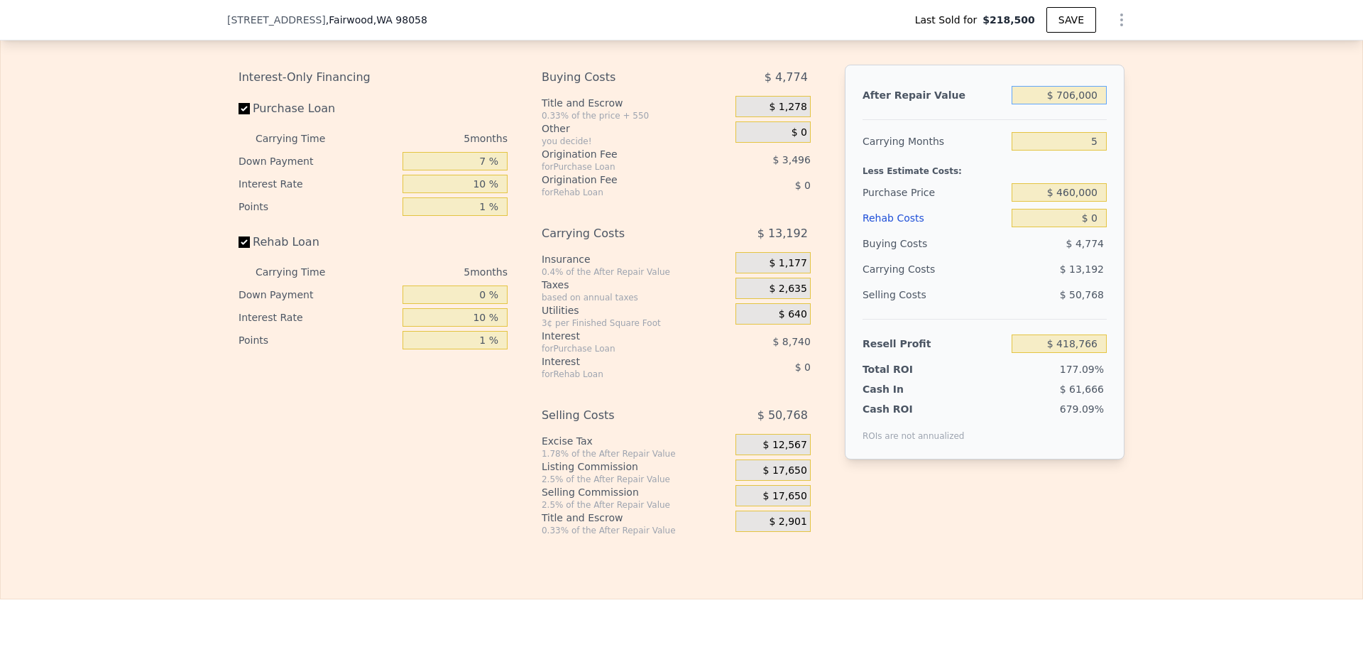
click at [1080, 104] on input "$ 706,000" at bounding box center [1058, 95] width 95 height 18
type input "$ 5"
type input "-$ 235,834"
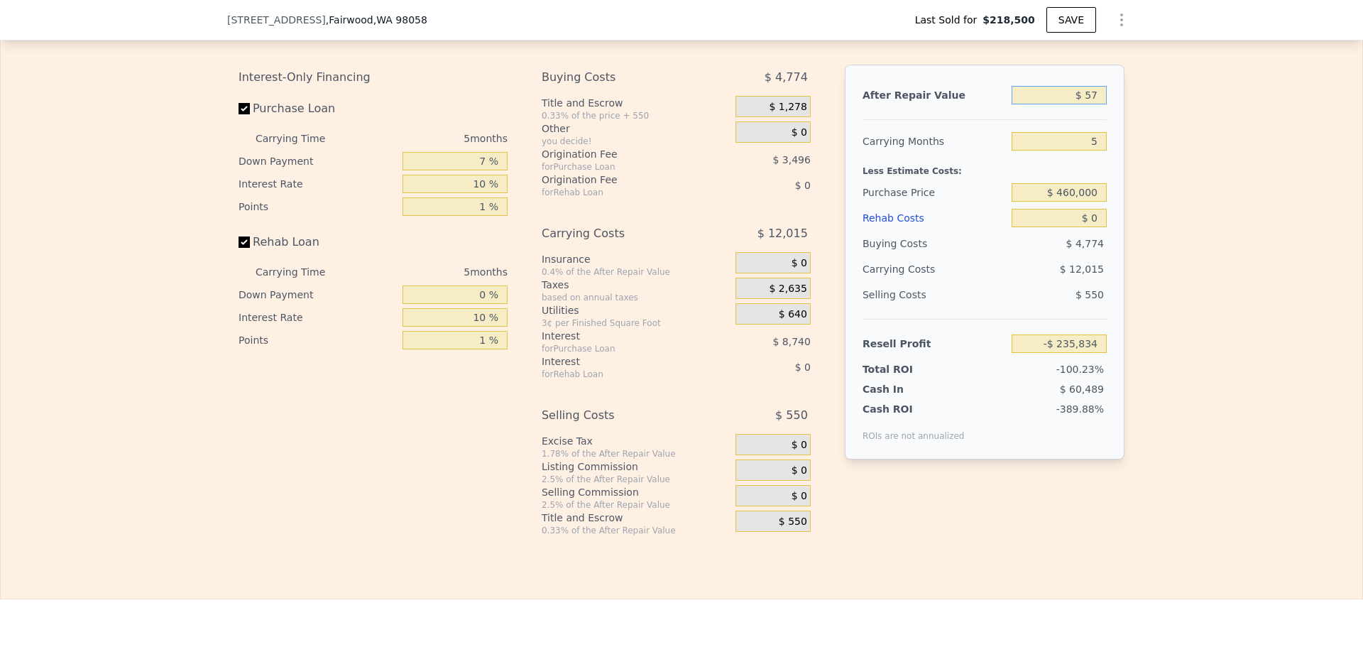
type input "$ 575"
type input "-$ 235,305"
type input "$ 575,000"
type input "$ 297,303"
type input "$ 575,000"
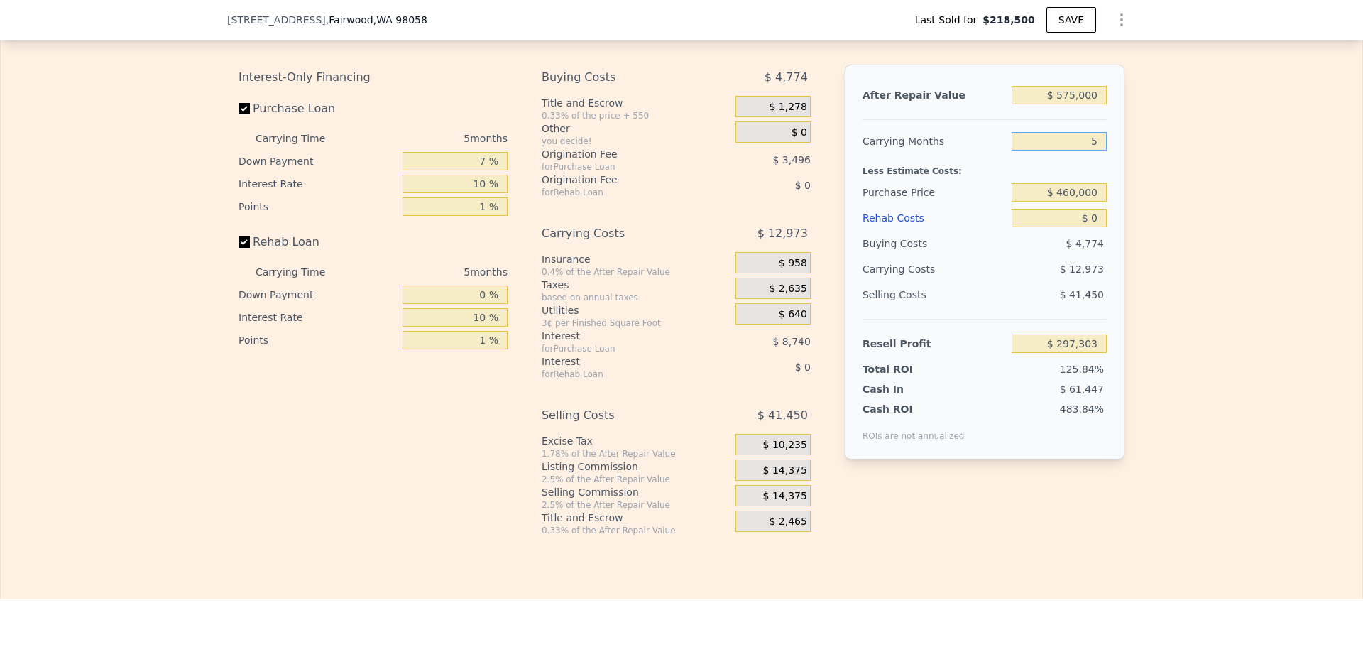
click at [1087, 150] on input "5" at bounding box center [1058, 141] width 95 height 18
type input "3"
type input "$ 302,492"
type input "3"
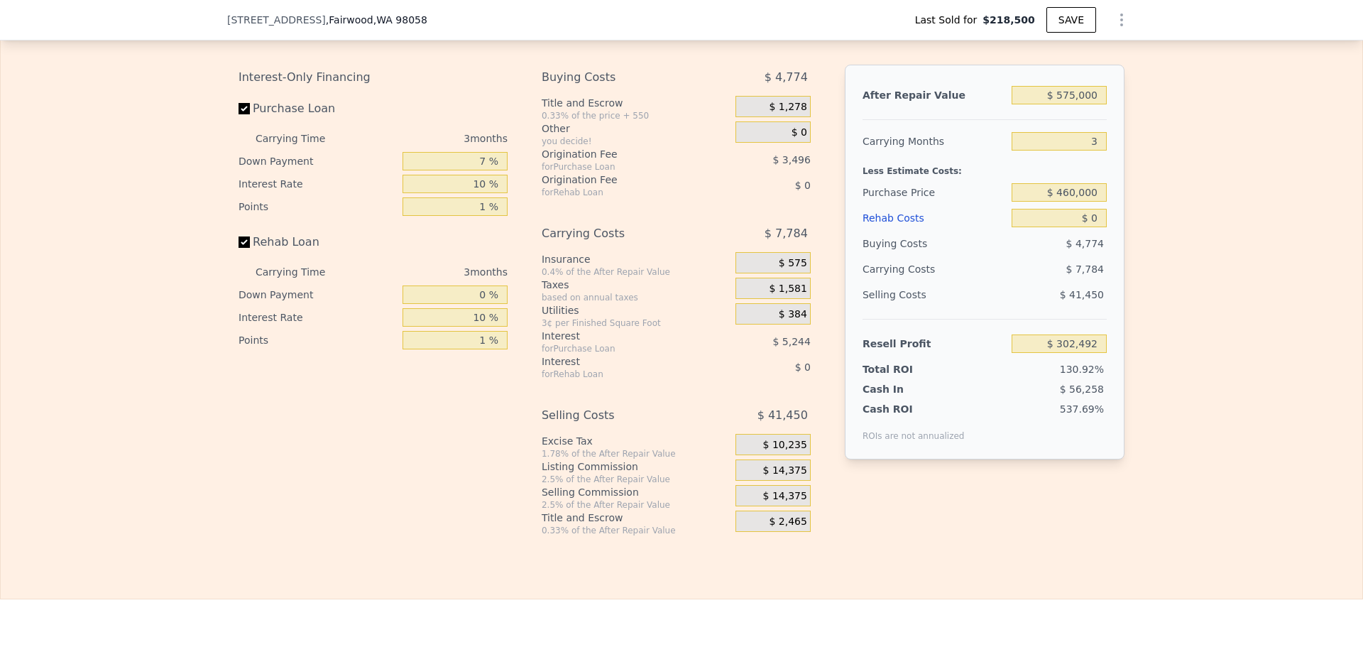
click at [787, 477] on span "$ 14,375" at bounding box center [785, 470] width 44 height 13
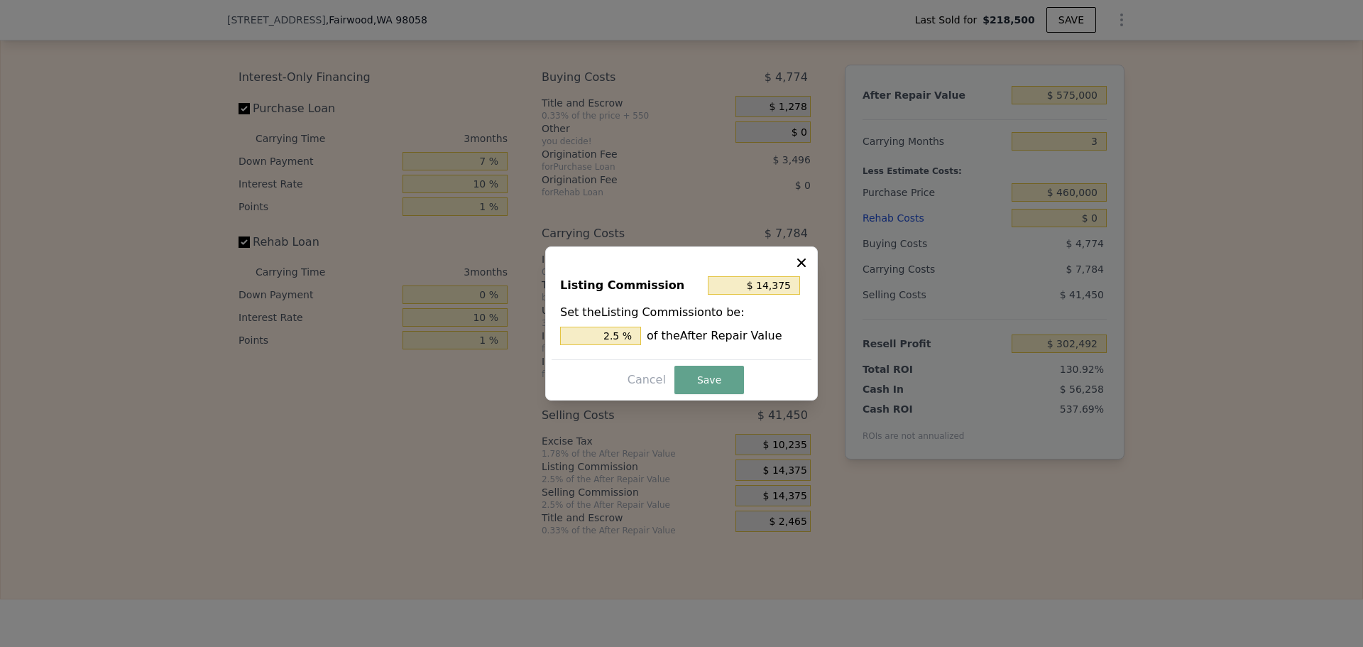
click at [781, 270] on div "Listing Commission $ 14,375 Set the Listing Commission to be: 2.5 % of the Afte…" at bounding box center [682, 311] width 260 height 95
click at [769, 291] on input "$ 14,375" at bounding box center [754, 285] width 92 height 18
type input "$ 1"
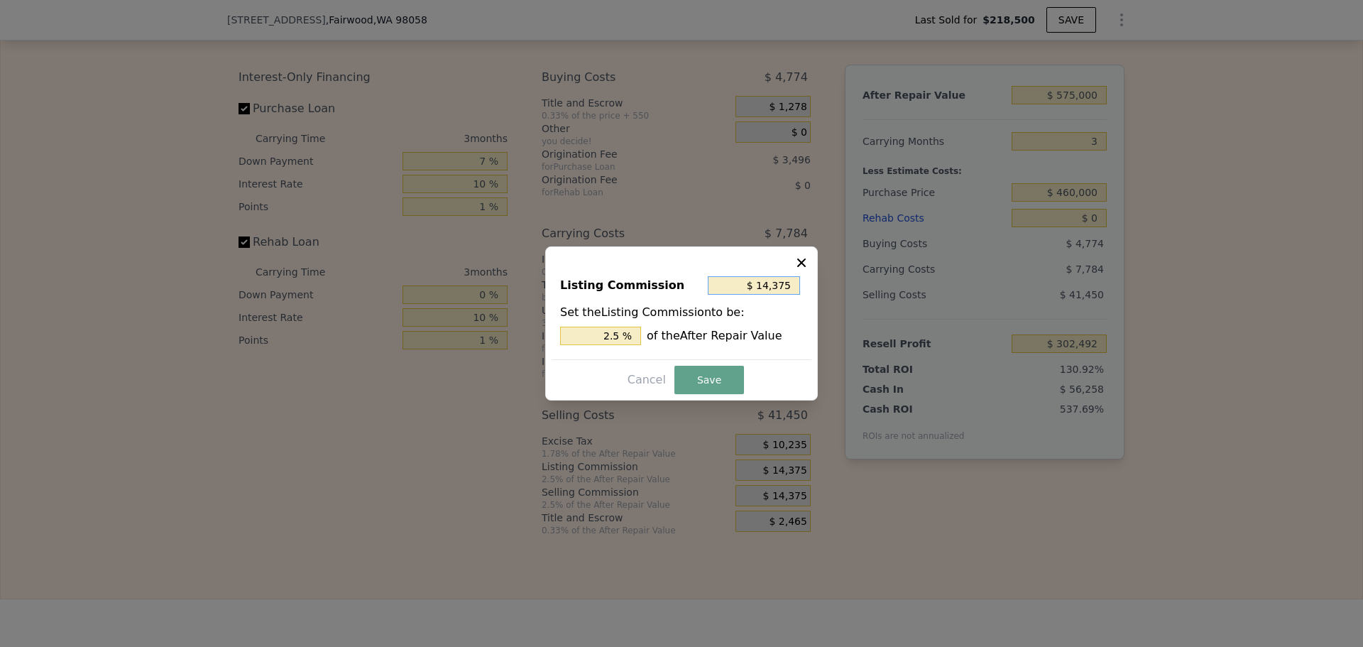
type input "0.000 %"
type input "$ 10"
type input "0.002 %"
type input "$ 100"
type input "0.017 %"
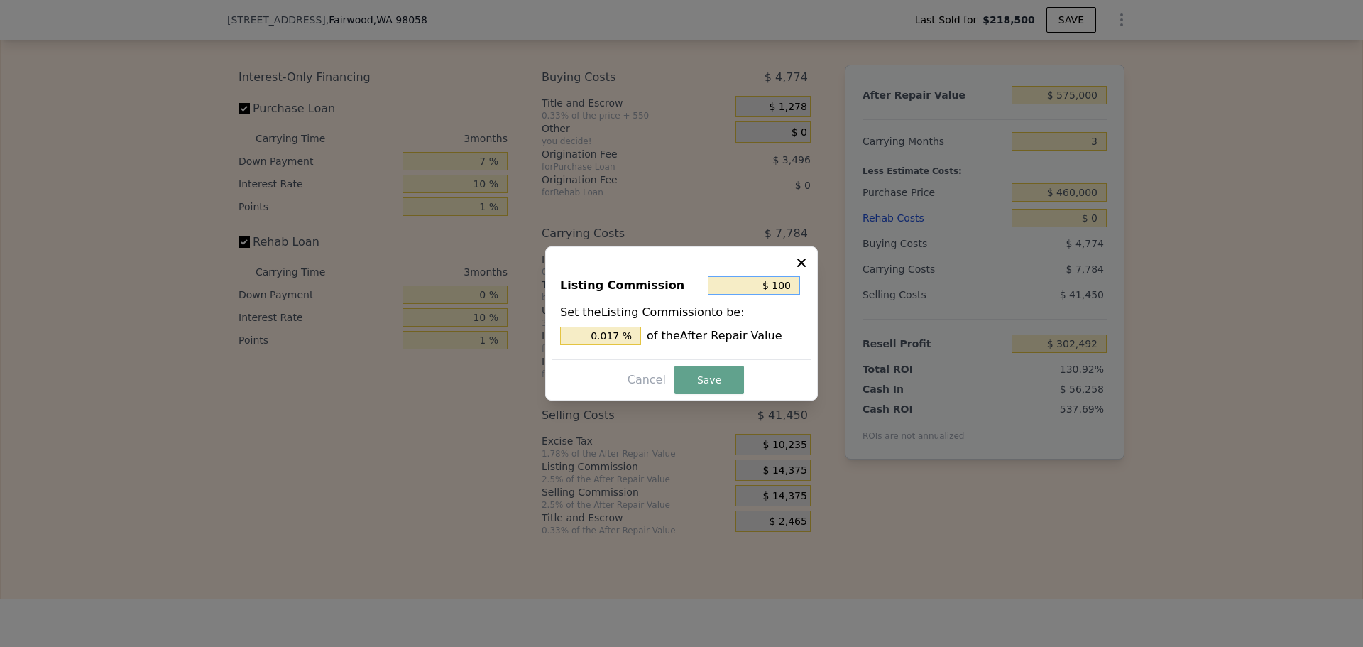
type input "$ 1,000"
type input "0.174 %"
type input "$ 1,000"
click at [701, 392] on button "Save" at bounding box center [709, 380] width 70 height 28
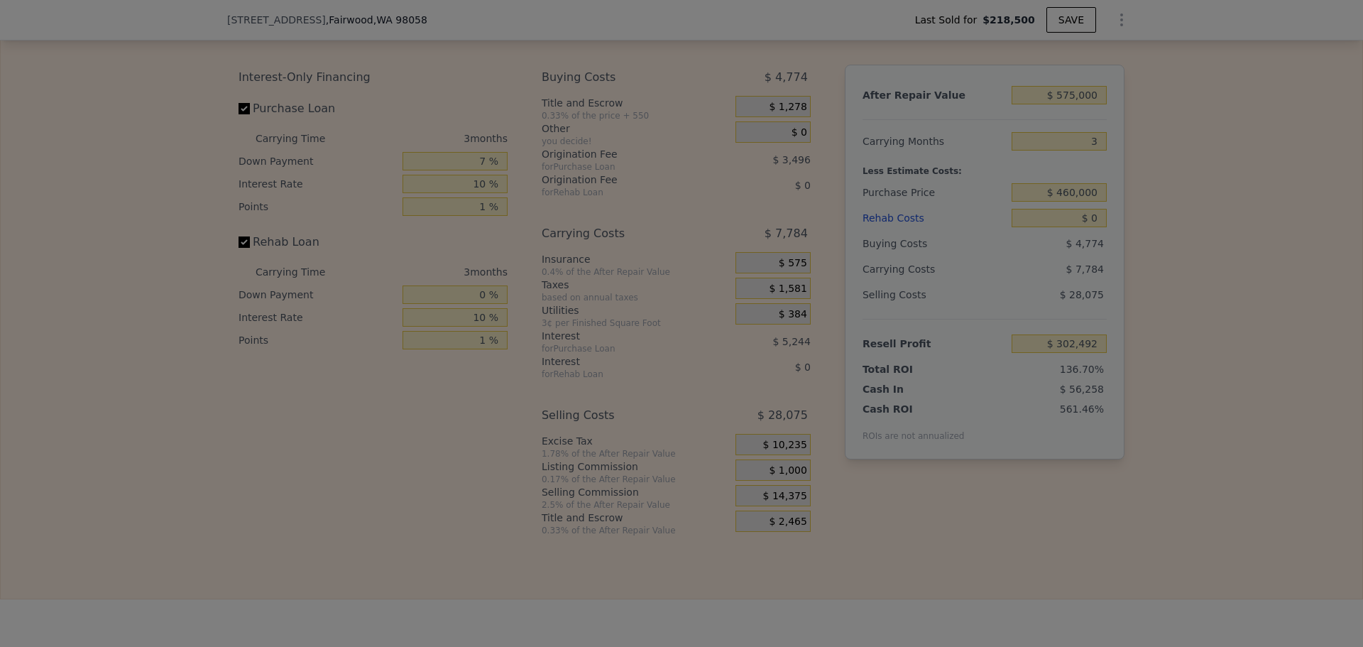
type input "$ 315,867"
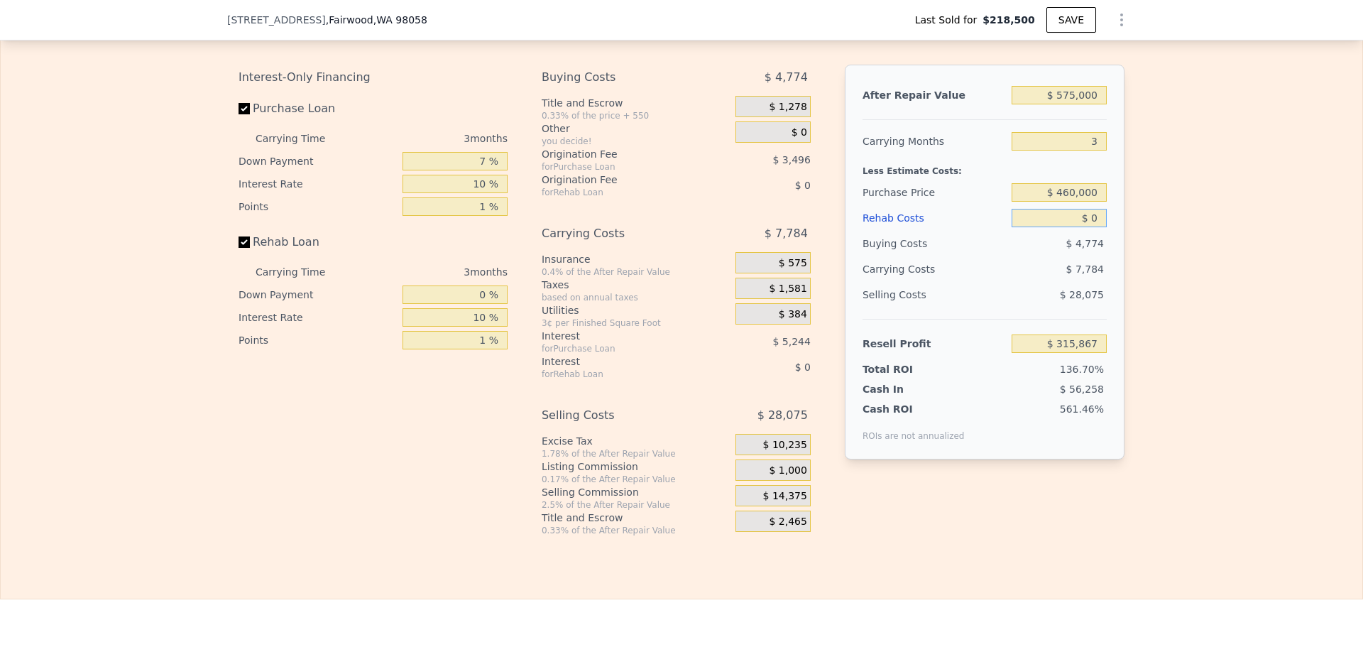
click at [1079, 227] on input "$ 0" at bounding box center [1058, 218] width 95 height 18
type input "$ 4"
type input "$ 315,863"
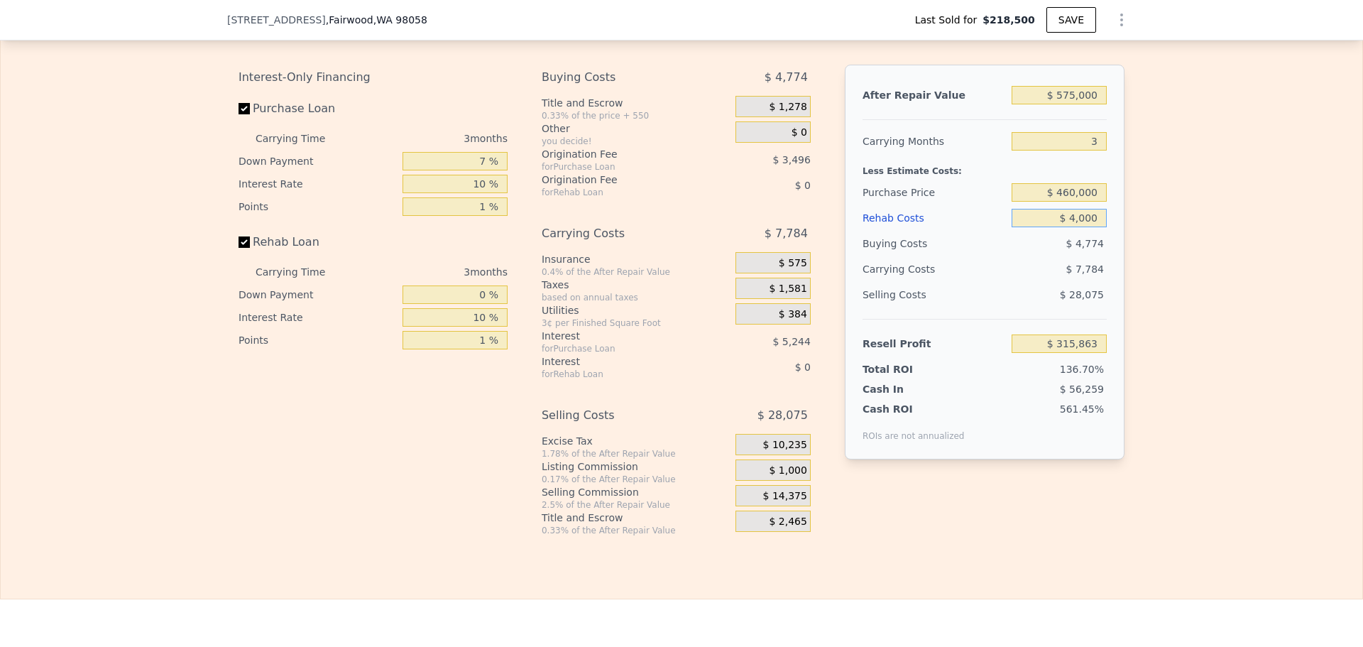
type input "$ 40,000"
type input "$ 274,267"
type input "$ 40,000"
click at [1080, 202] on input "$ 460,000" at bounding box center [1058, 192] width 95 height 18
type input "$ 22,303"
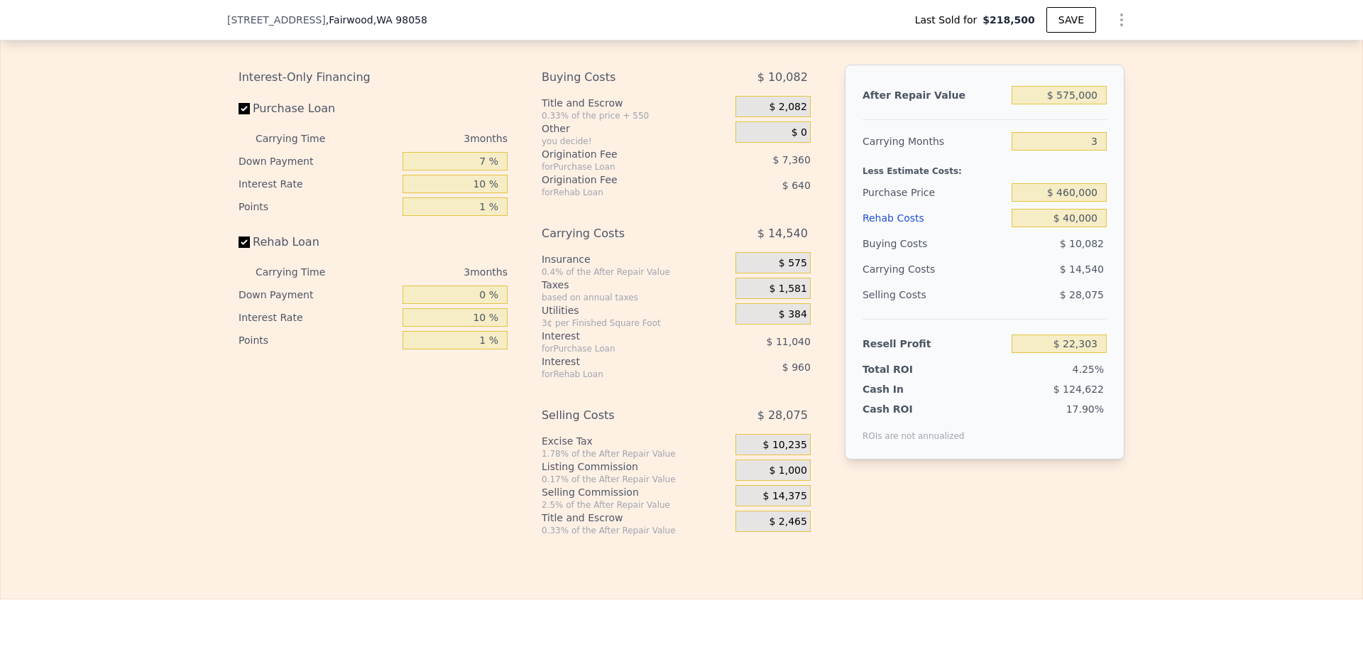
click at [943, 376] on div "Total ROI 4.25%" at bounding box center [984, 366] width 244 height 20
click at [1085, 227] on input "$ 40,000" at bounding box center [1058, 218] width 95 height 18
type input "$ 3"
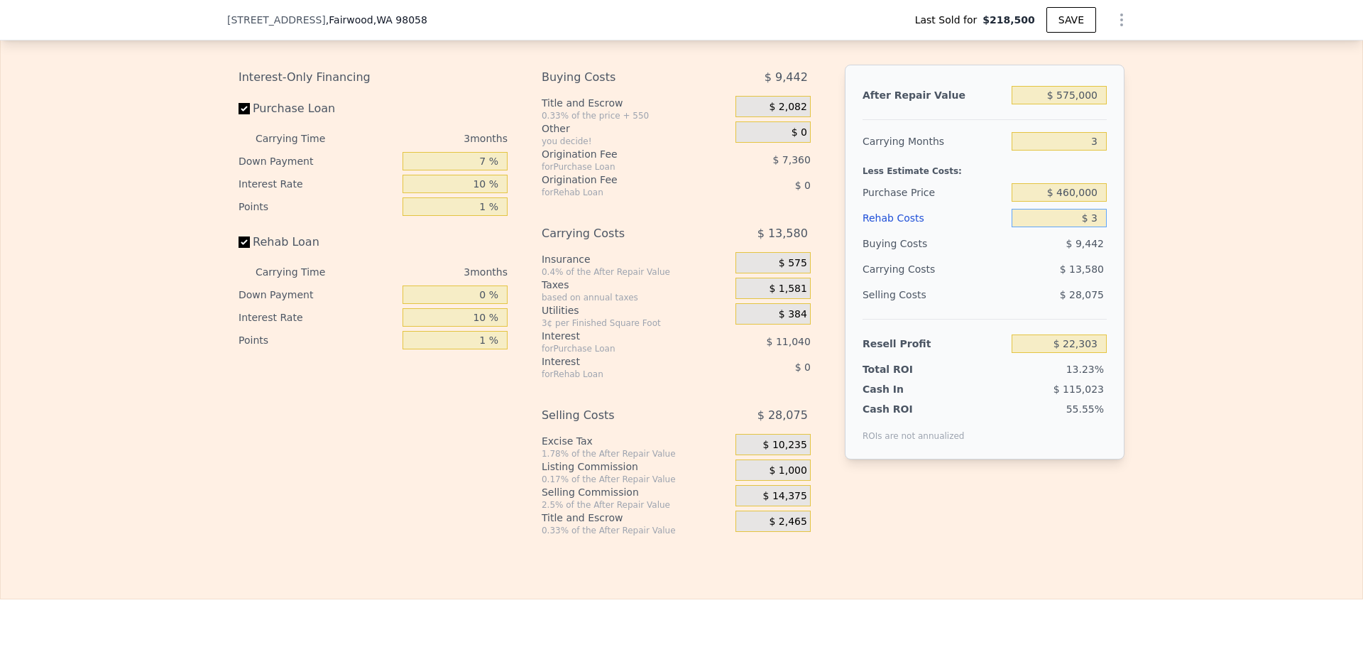
type input "$ 63,900"
type input "$ 30"
type input "$ 63,873"
type input "$ 30,000"
type input "$ 32,703"
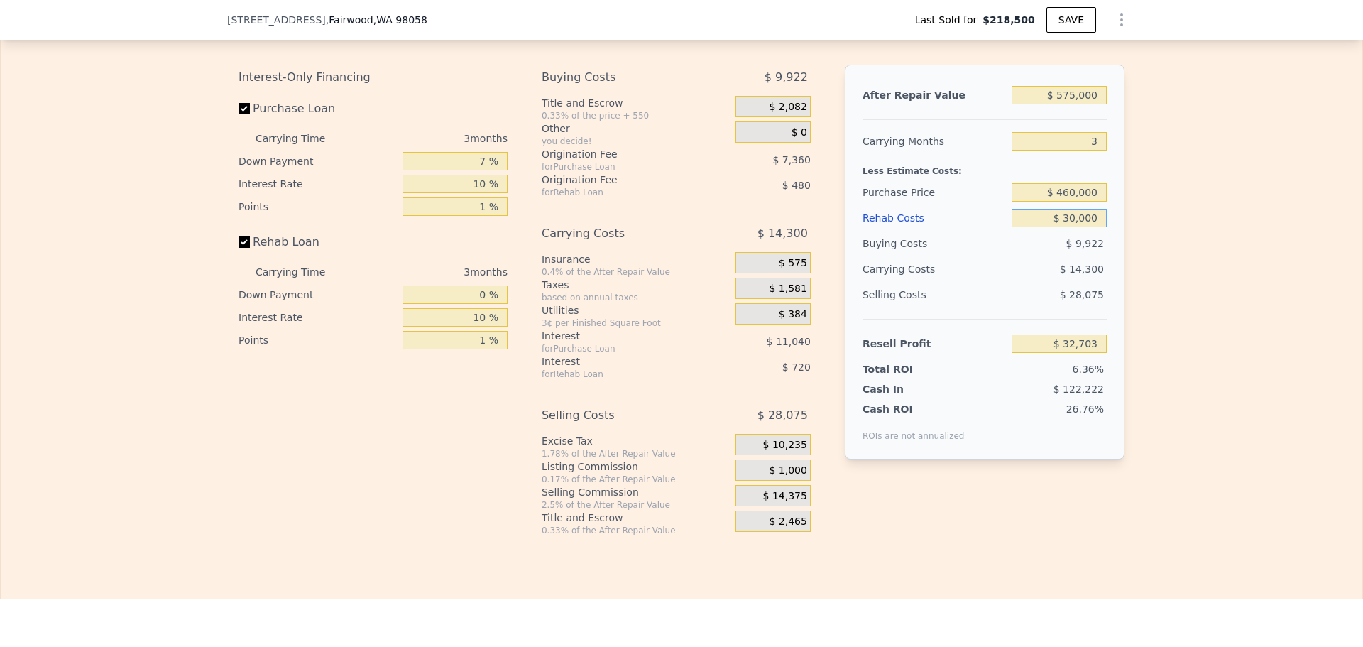
type input "$ 30,000"
click at [1077, 104] on input "$ 575,000" at bounding box center [1058, 95] width 95 height 18
type input "$ 5"
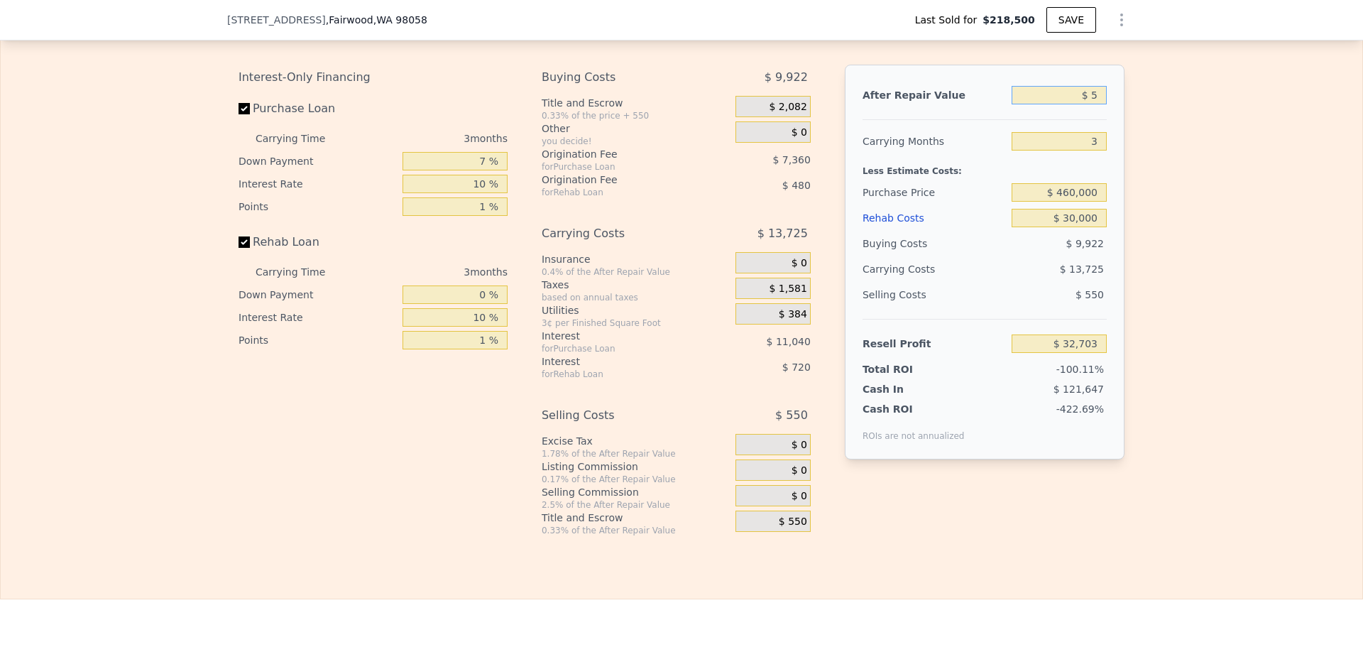
type input "-$ 514,192"
type input "$ 58"
type input "-$ 514,141"
type input "$ 585"
type input "-$ 513,641"
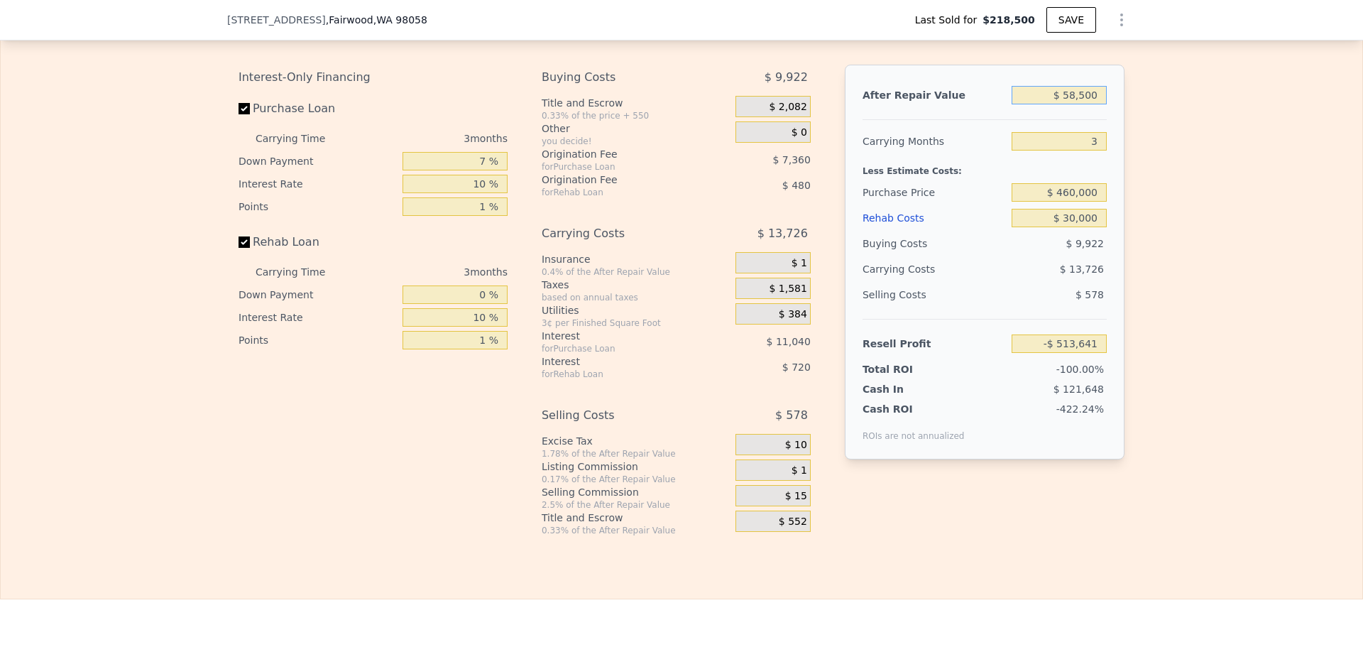
type input "$ 585,000"
type input "$ 42,215"
type input "$ 585,000"
click at [938, 354] on div "Resell Profit" at bounding box center [933, 344] width 143 height 26
click at [1080, 104] on input "$ 585,000" at bounding box center [1058, 95] width 95 height 18
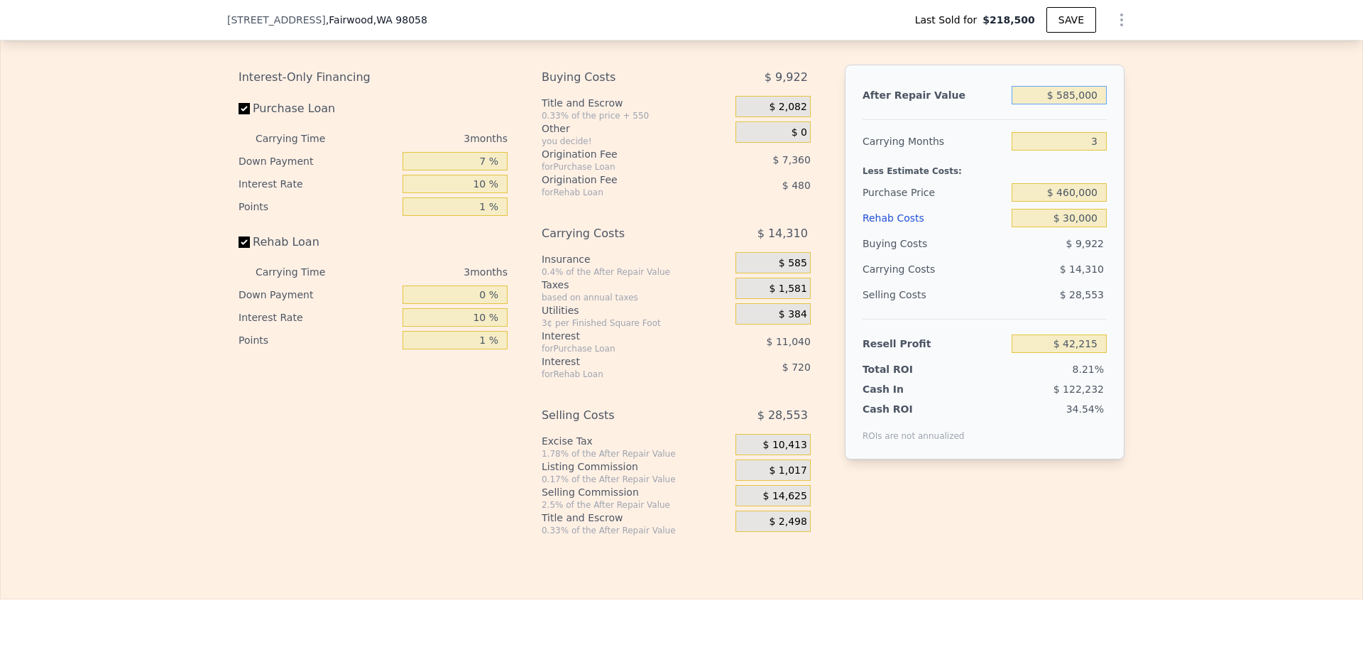
click at [1080, 104] on input "$ 585,000" at bounding box center [1058, 95] width 95 height 18
click at [1072, 227] on input "$ 30,000" at bounding box center [1058, 218] width 95 height 18
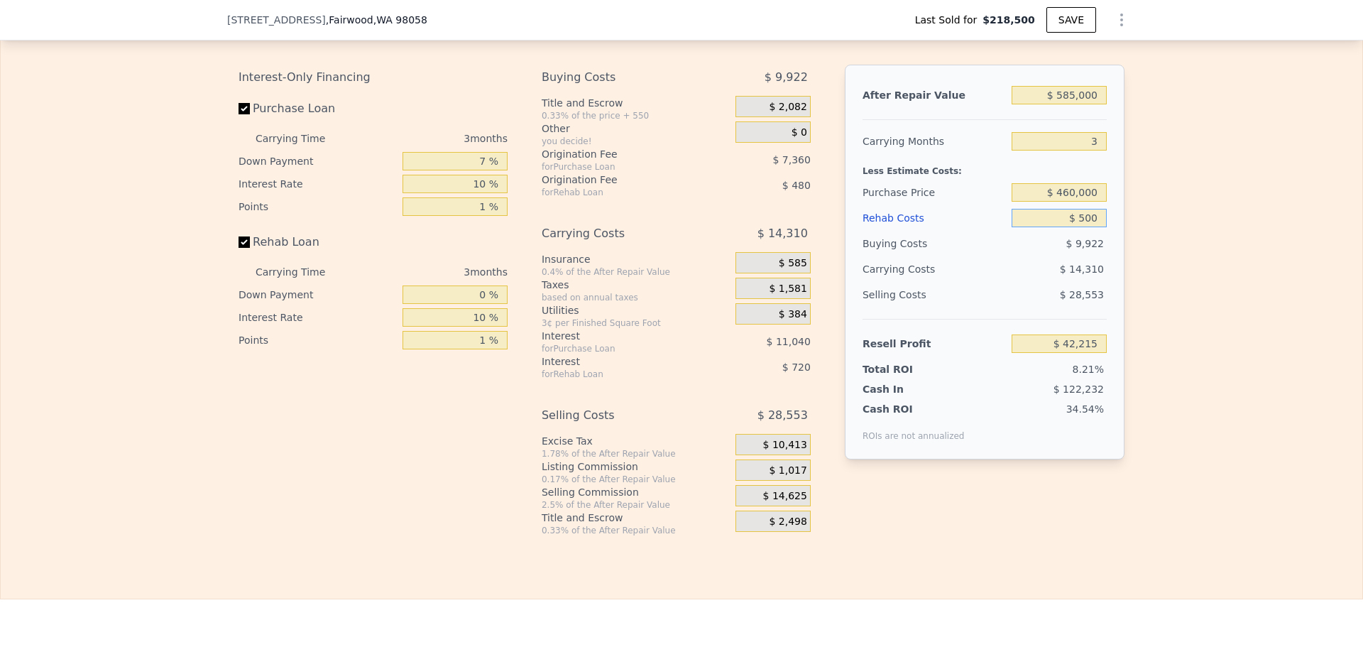
type input "$ 5,000"
type input "$ 68,215"
type input "$ 5,000"
click at [1092, 104] on input "$ 585,000" at bounding box center [1058, 95] width 95 height 18
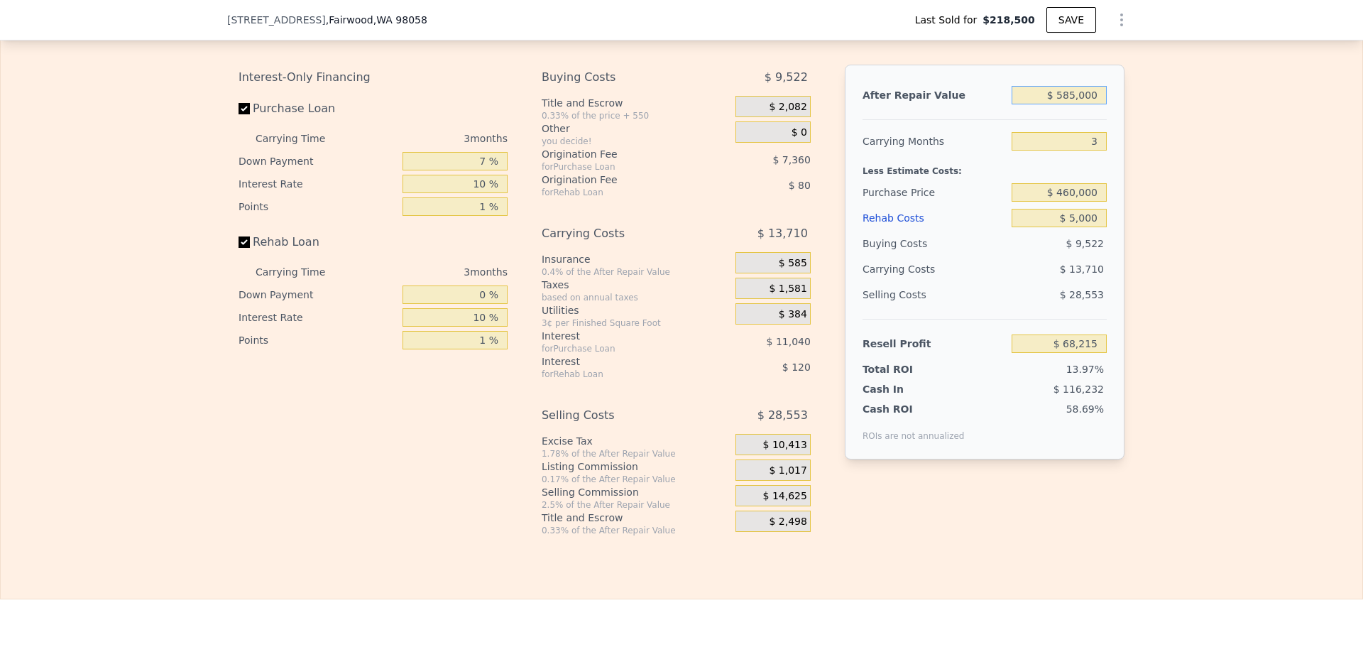
click at [1092, 104] on input "$ 585,000" at bounding box center [1058, 95] width 95 height 18
type input "$ 5"
type input "-$ 488,192"
type input "$ 53"
type input "-$ 488,146"
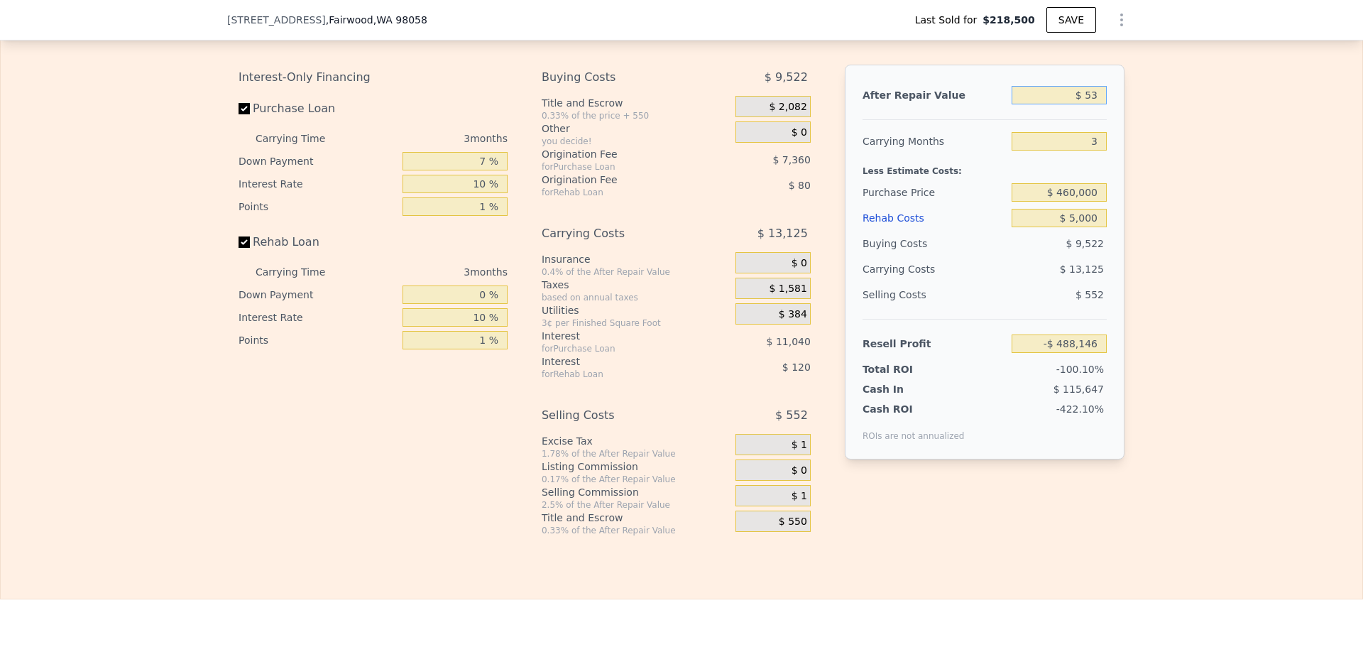
type input "$ 530"
type input "-$ 487,693"
type input "$ 5,300"
type input "-$ 483,156"
type input "$ 53,000"
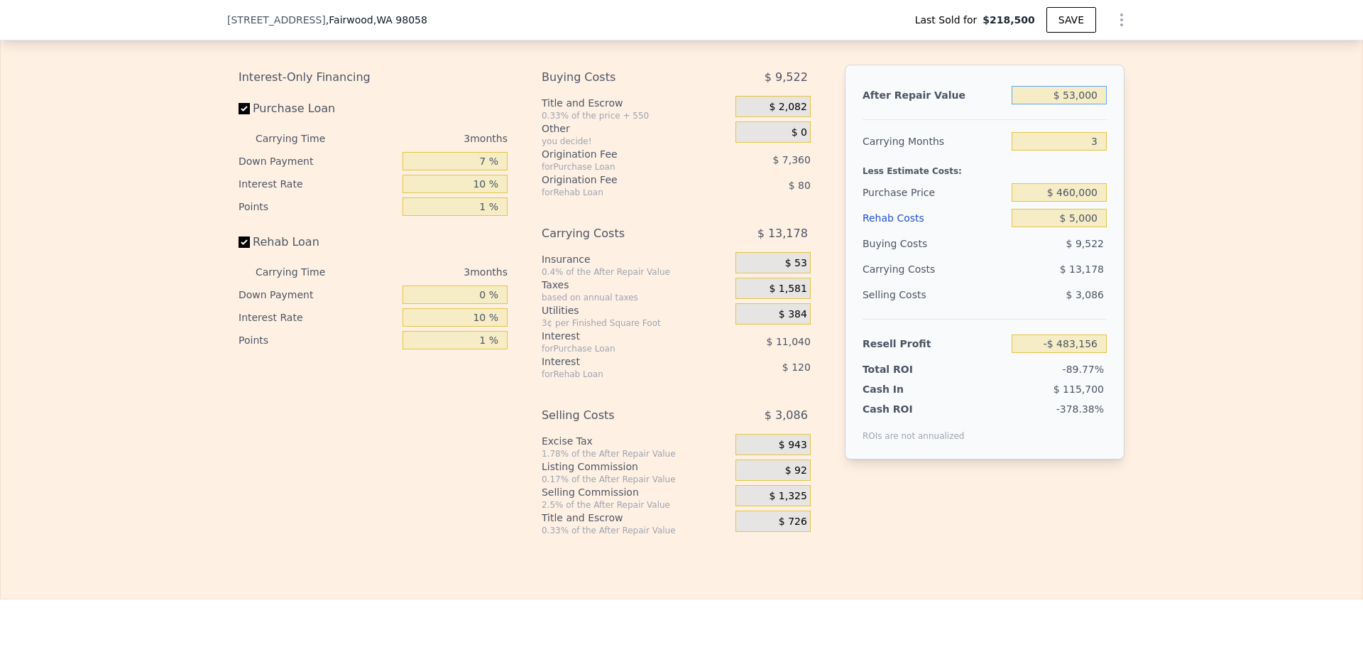
type input "-$ 437,786"
type input "$ 530,000"
type input "$ 15,902"
type input "$ 5"
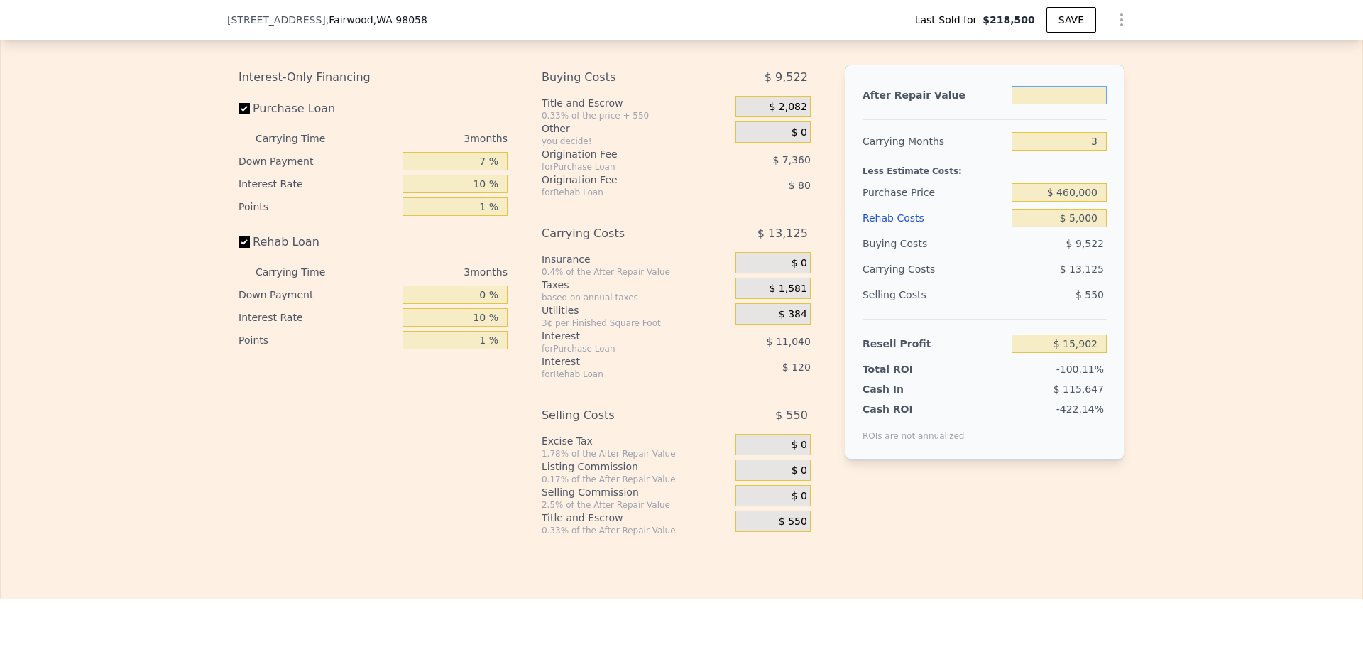
type input "-$ 488,192"
type input "$ 550"
type input "-$ 487,675"
type input "$ 550,000"
type input "$ 34,924"
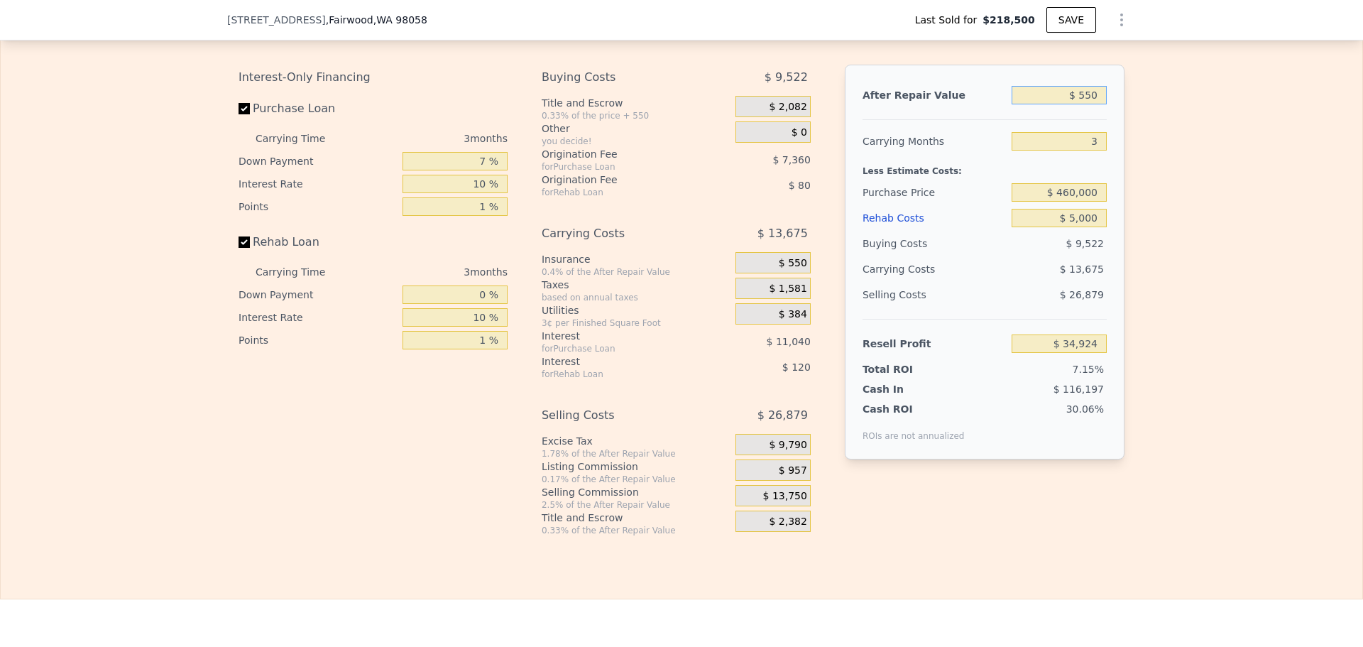
type input "$ 55"
type input "-$ 488,144"
type input "$ 5"
type input "-$ 488,192"
type input "$ 706,000"
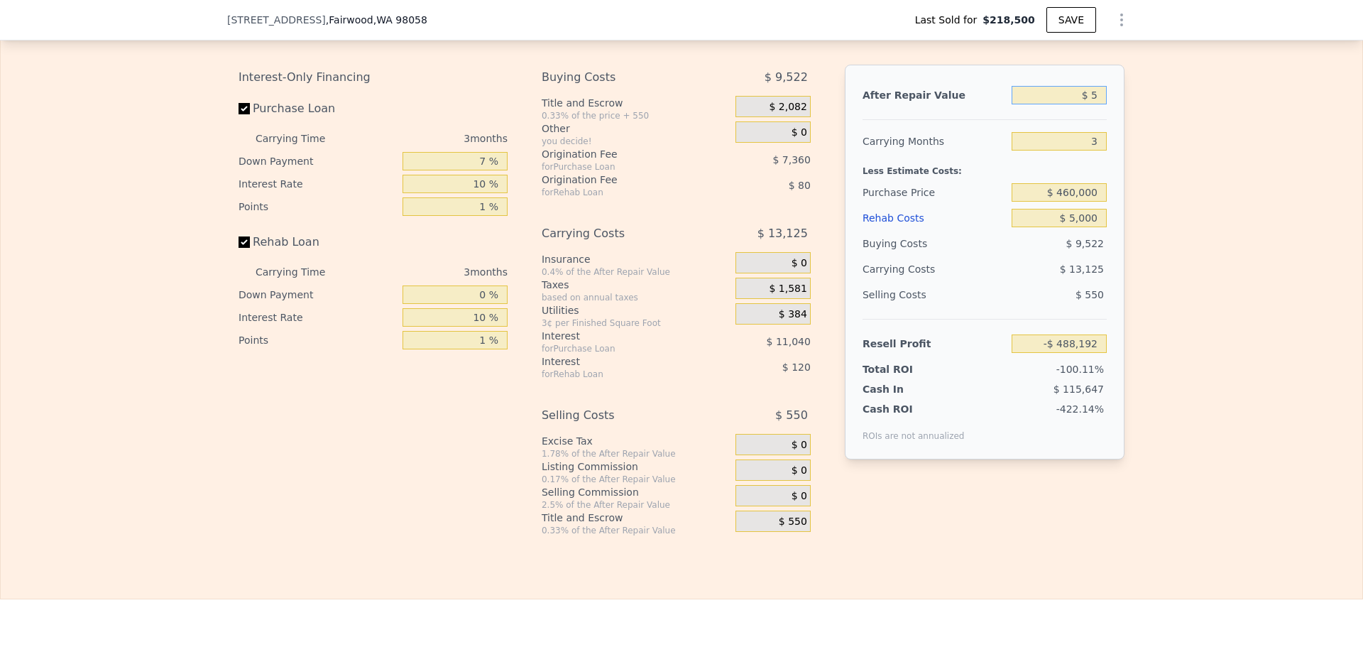
type input "5"
type input "$ 0"
type input "$ 418,766"
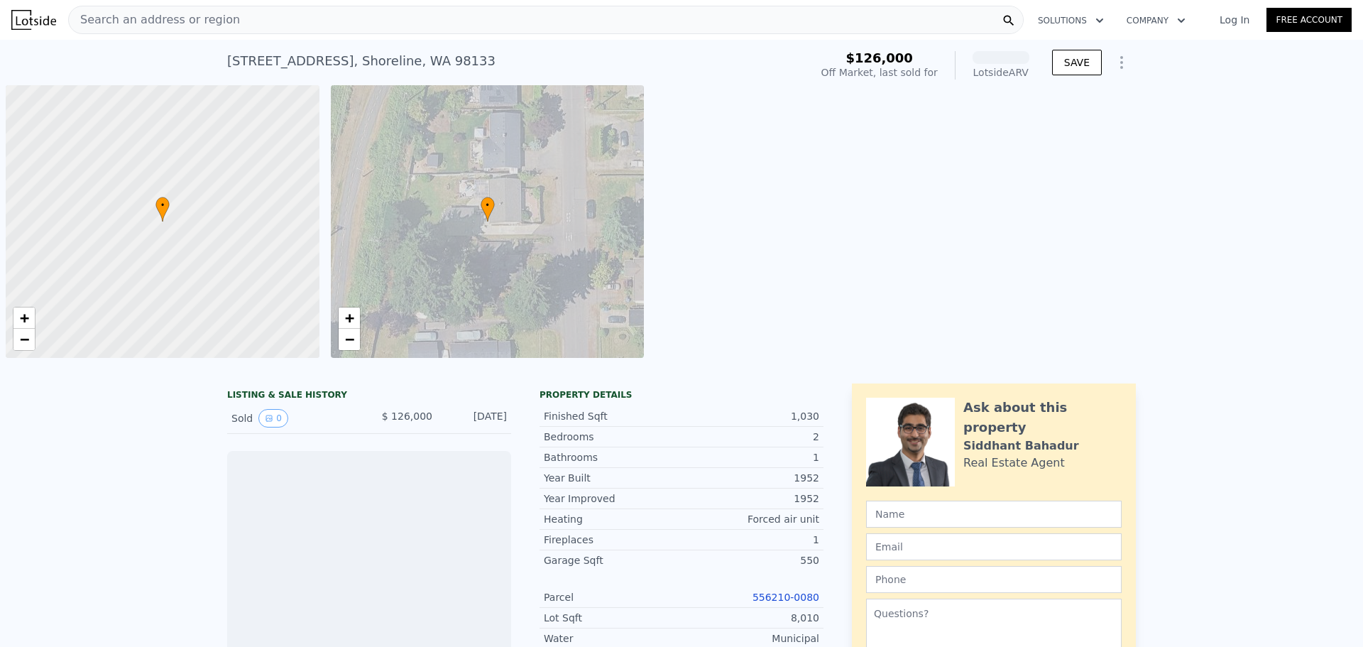
scroll to position [0, 6]
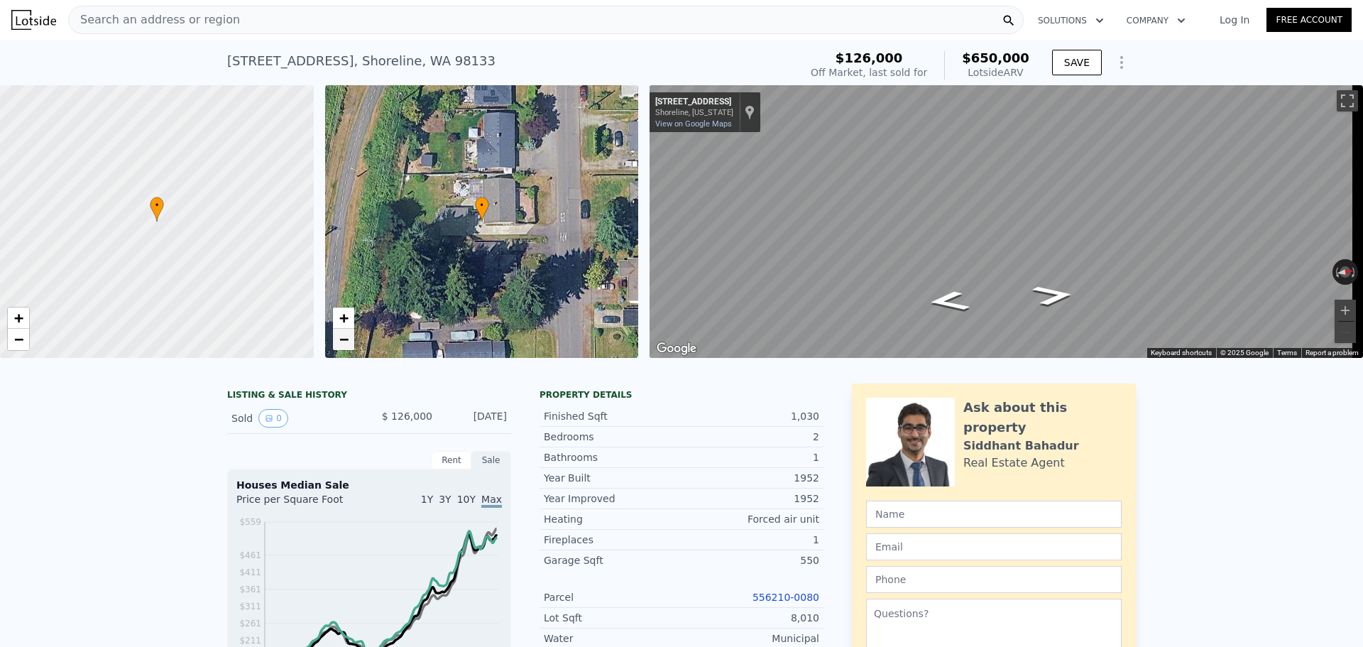
click at [346, 343] on span "−" at bounding box center [343, 339] width 9 height 18
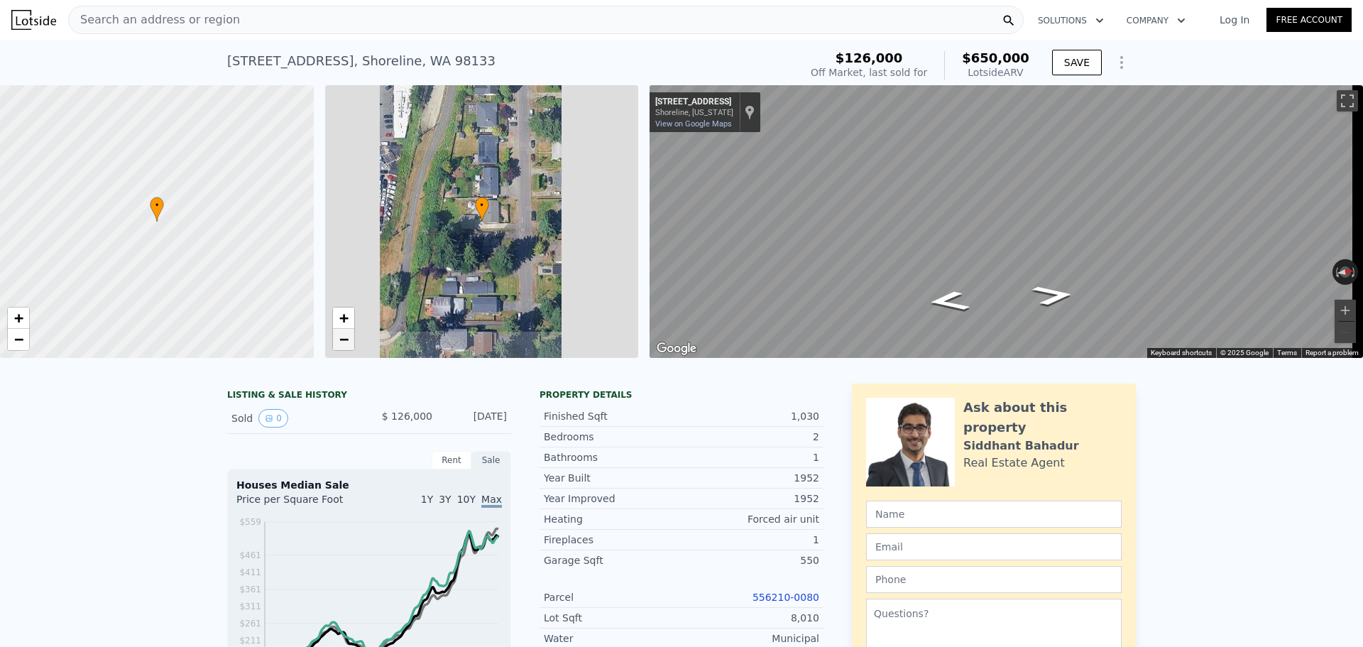
click at [345, 341] on span "−" at bounding box center [343, 339] width 9 height 18
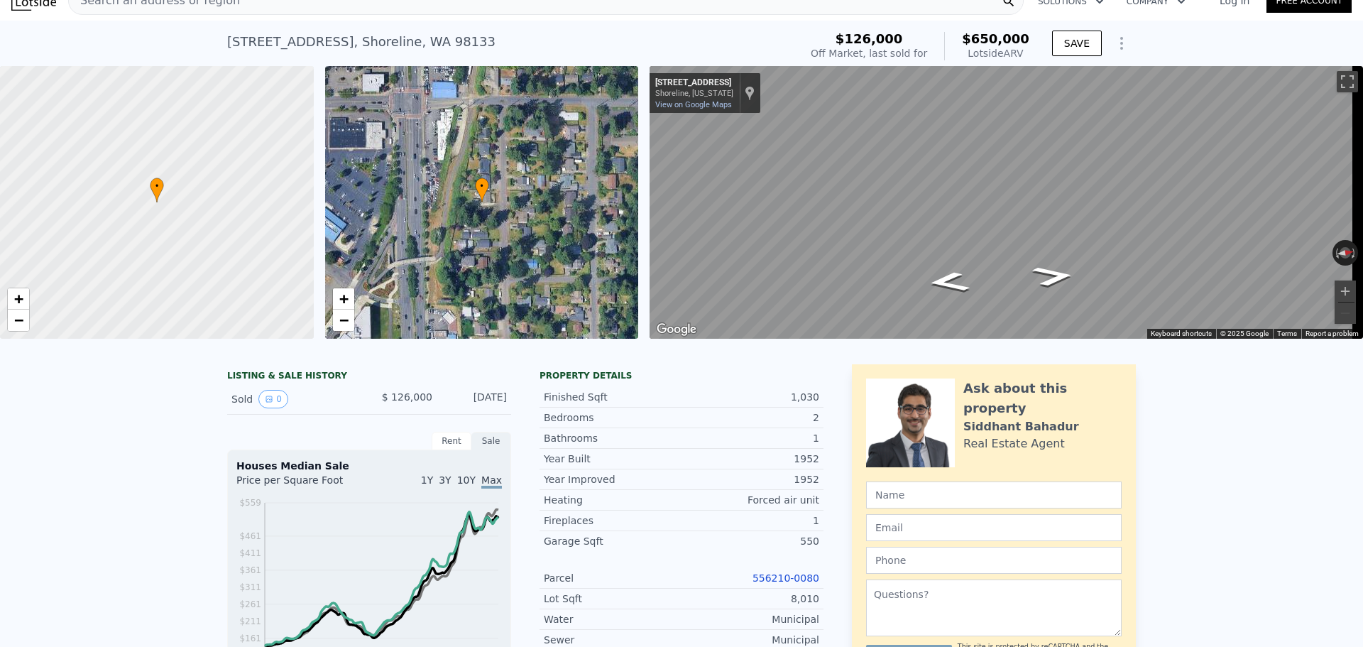
scroll to position [5, 0]
